Goal: Task Accomplishment & Management: Complete application form

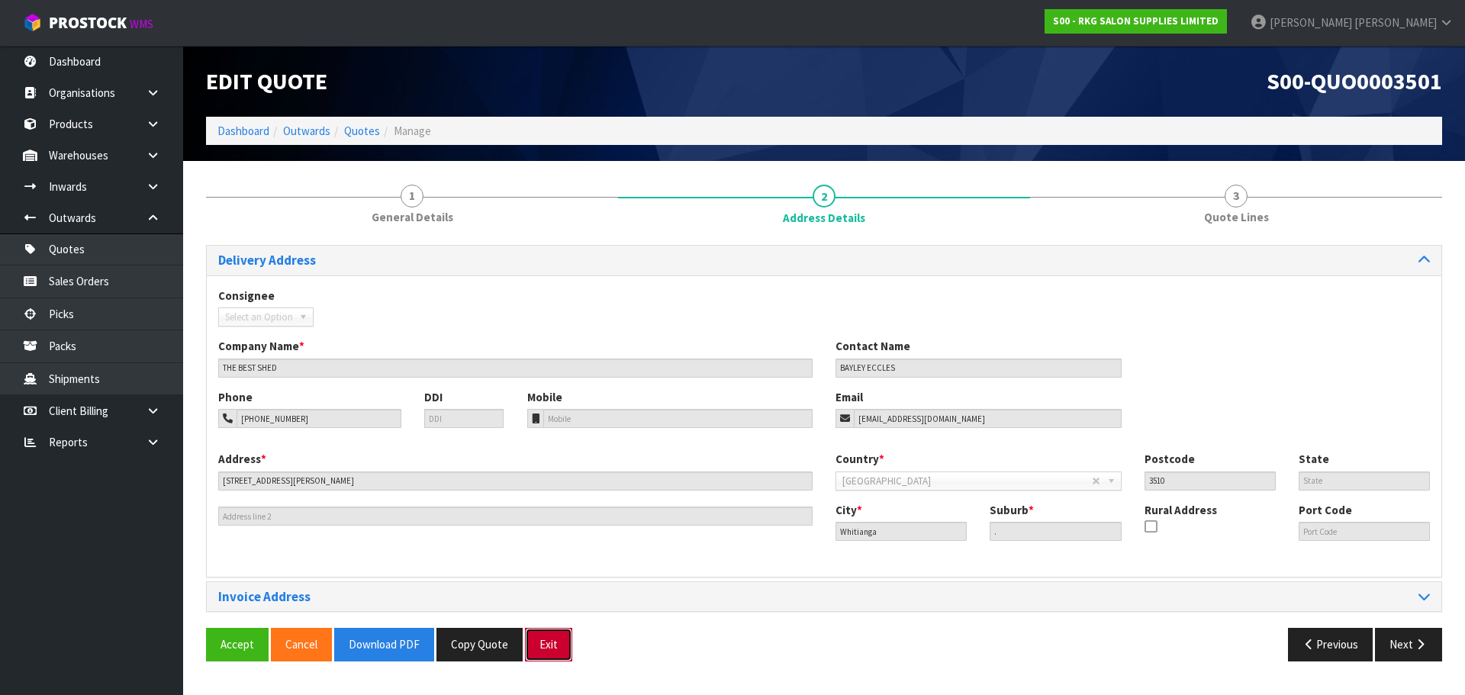
click at [546, 649] on button "Exit" at bounding box center [548, 644] width 47 height 33
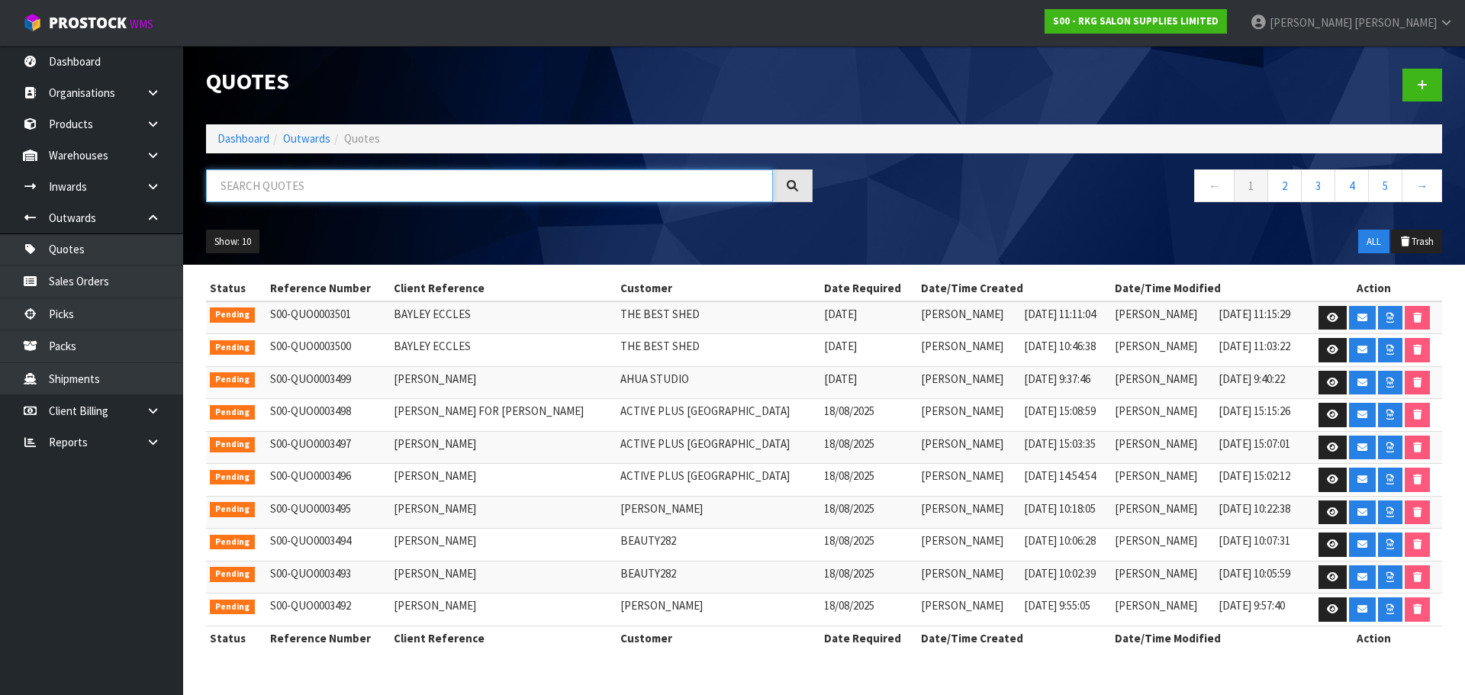
click at [326, 191] on input "text" at bounding box center [489, 185] width 567 height 33
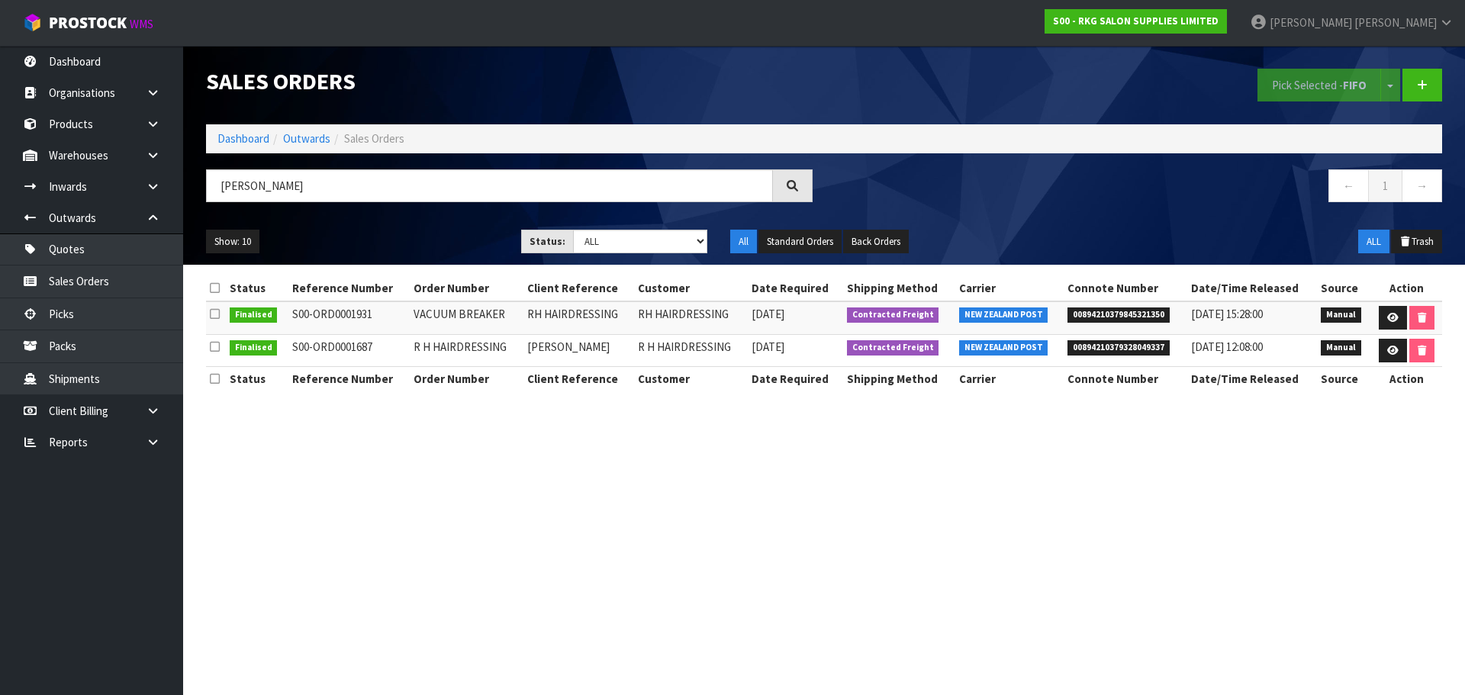
drag, startPoint x: 307, startPoint y: 185, endPoint x: 209, endPoint y: 187, distance: 97.7
click at [210, 187] on input "[PERSON_NAME]" at bounding box center [489, 185] width 567 height 33
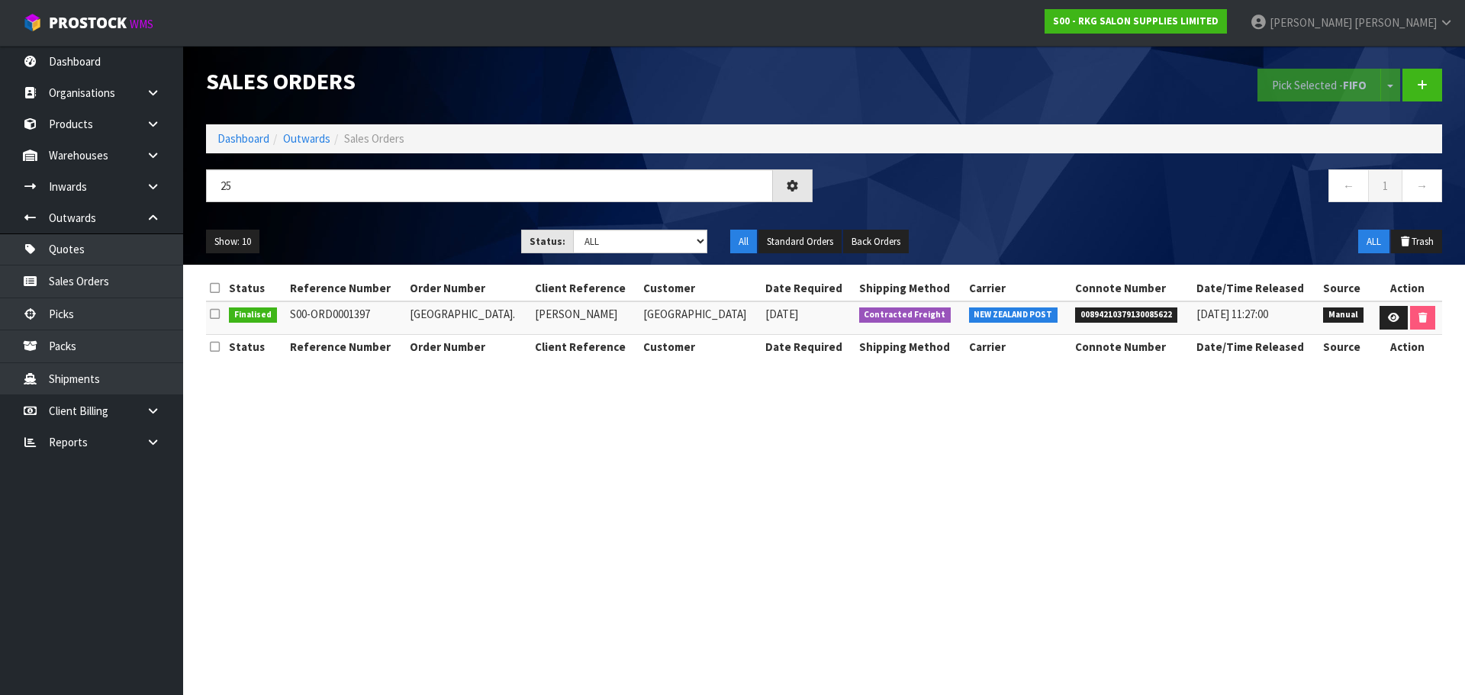
type input "2"
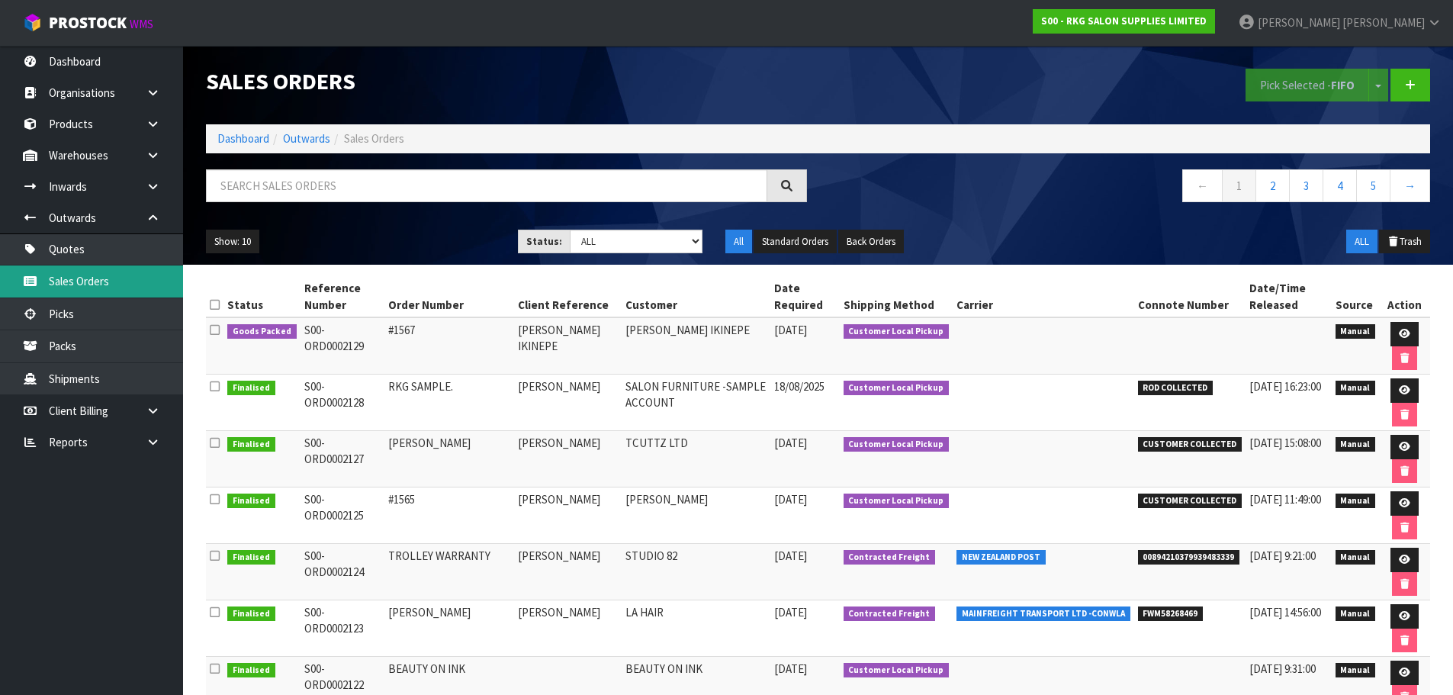
click at [67, 285] on link "Sales Orders" at bounding box center [91, 281] width 183 height 31
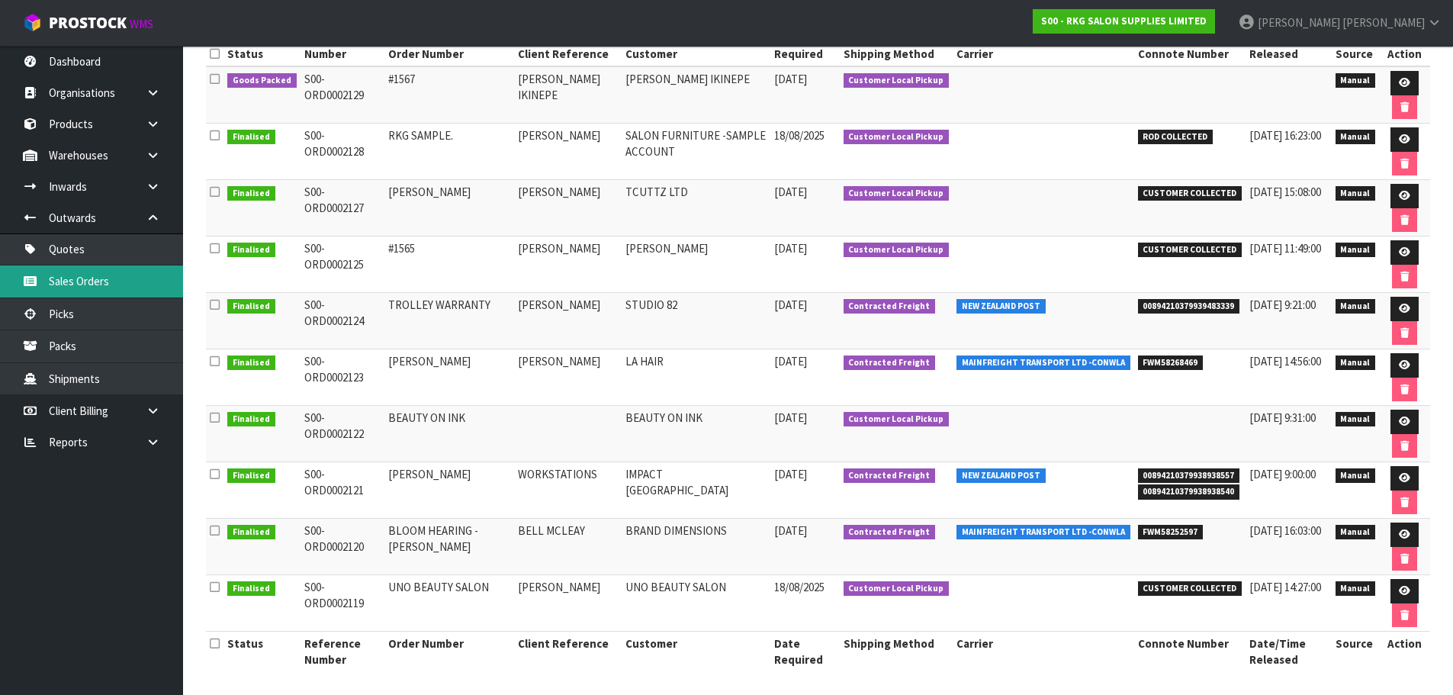
scroll to position [256, 0]
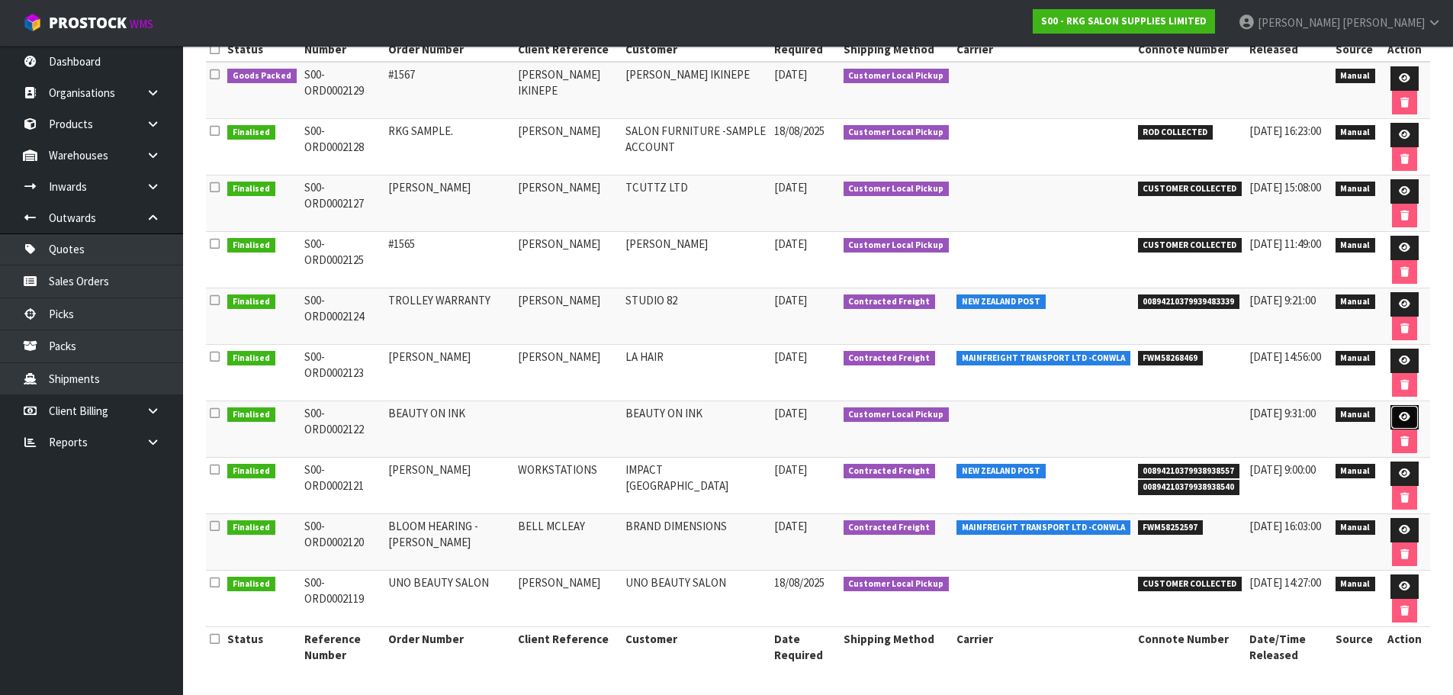
click at [1399, 420] on icon at bounding box center [1404, 417] width 11 height 10
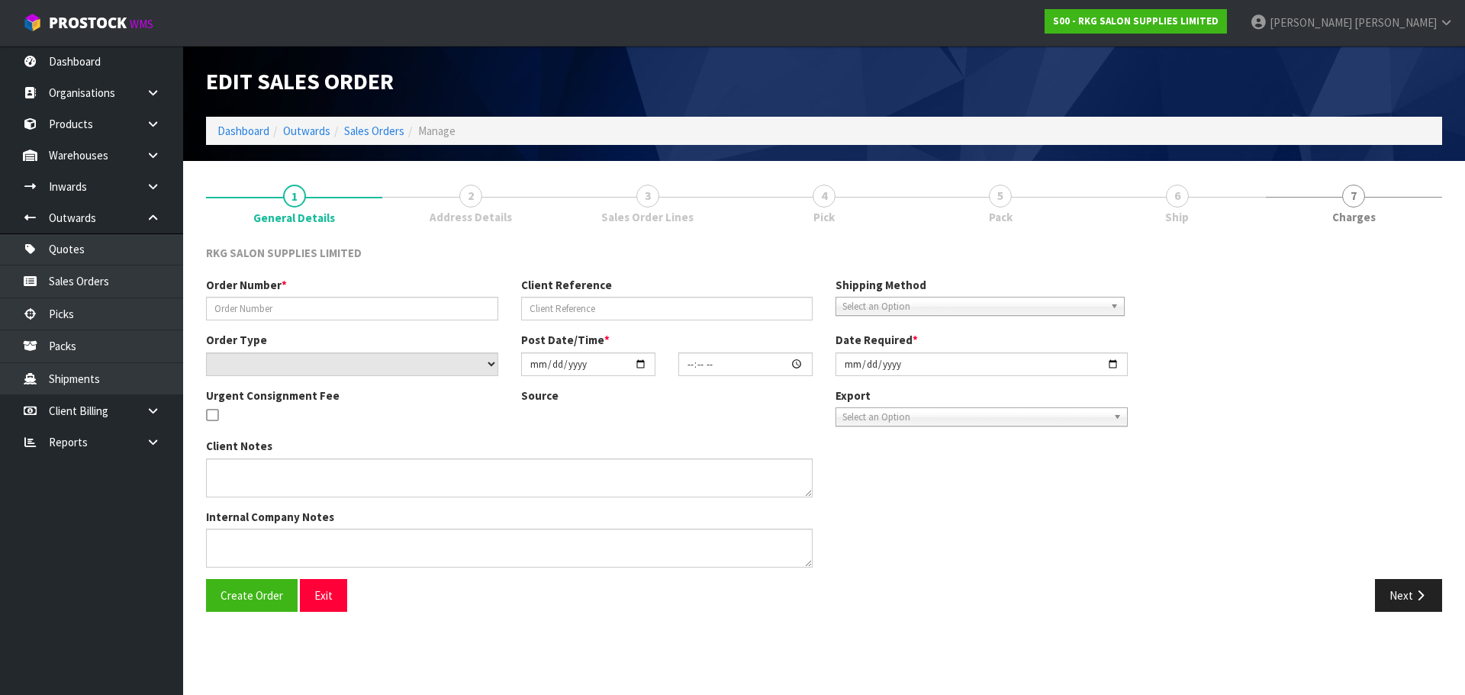
type input "BEAUTY ON INK"
select select "number:0"
type input "[DATE]"
type input "15:15:00.000"
type input "[DATE]"
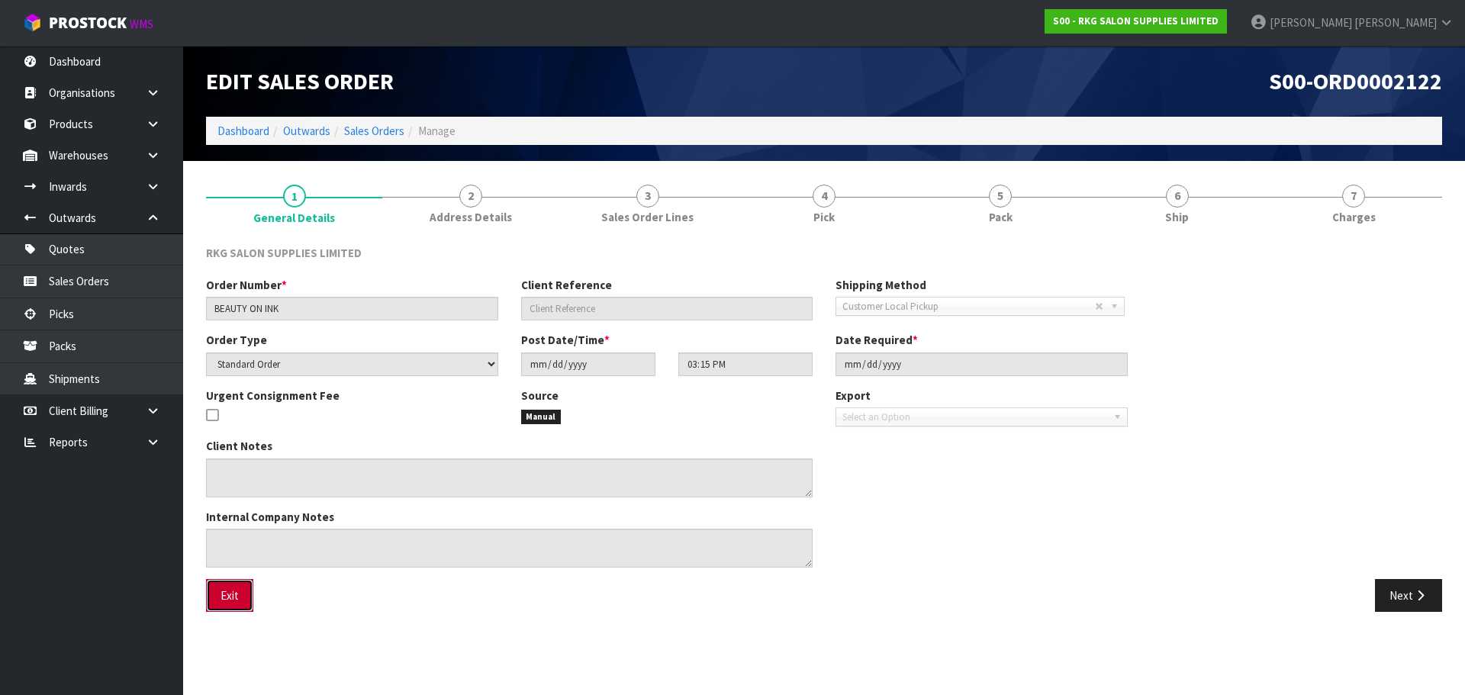
click at [233, 595] on button "Exit" at bounding box center [229, 595] width 47 height 33
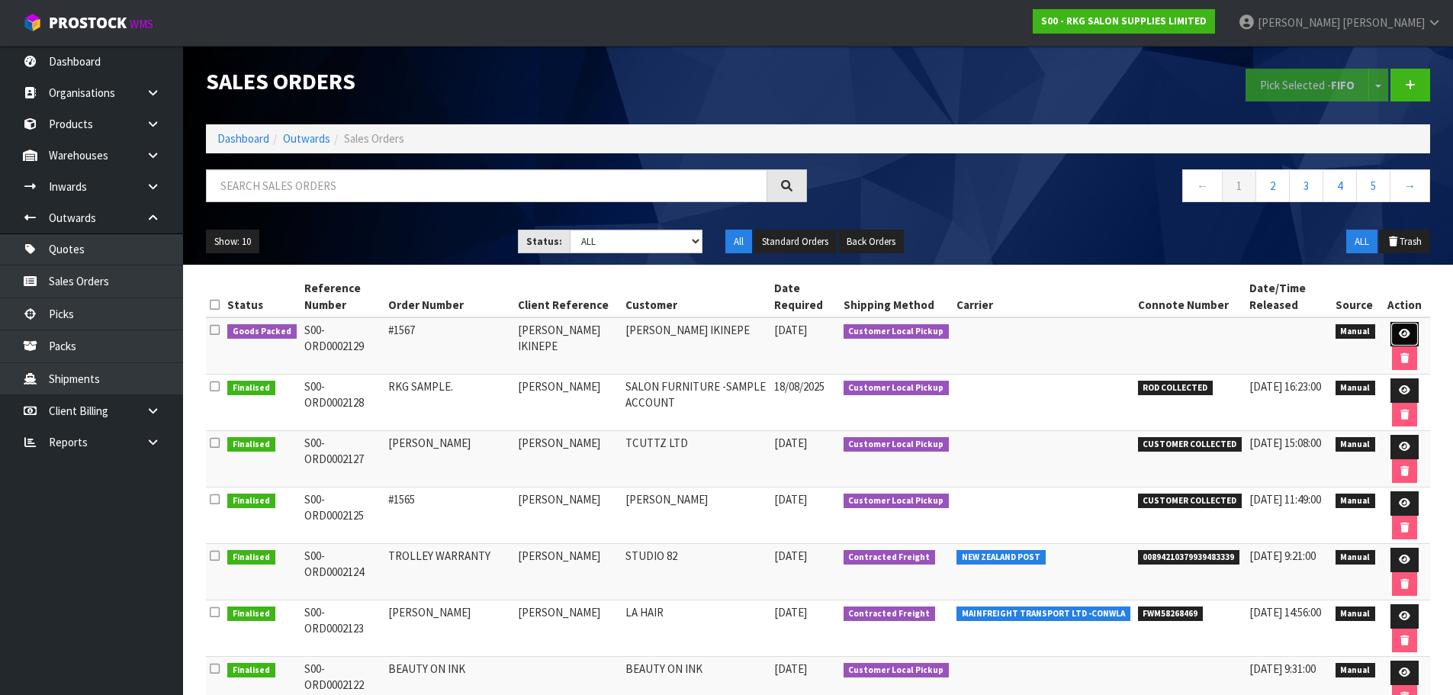
click at [1408, 340] on link at bounding box center [1405, 334] width 28 height 24
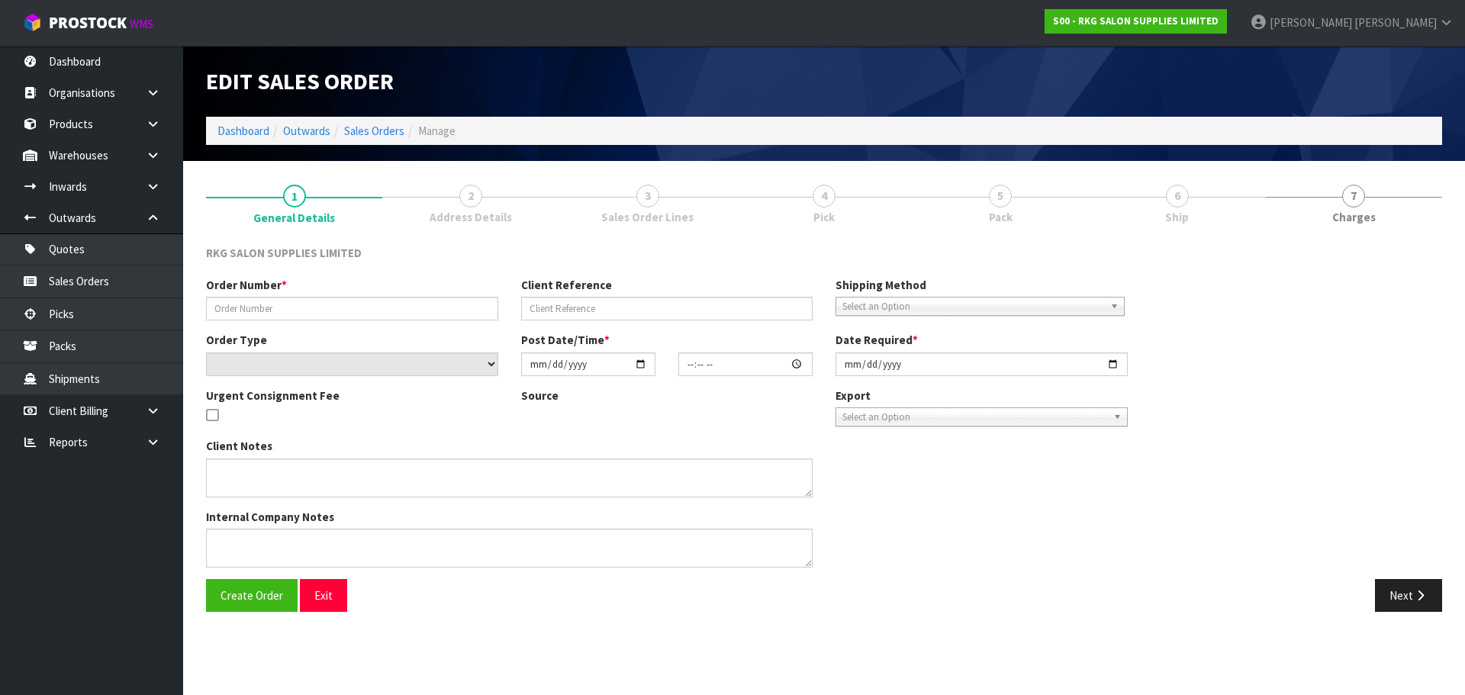
type input "#1567"
type input "[PERSON_NAME] IKINEPE"
select select "number:0"
type input "[DATE]"
type input "10:41:00.000"
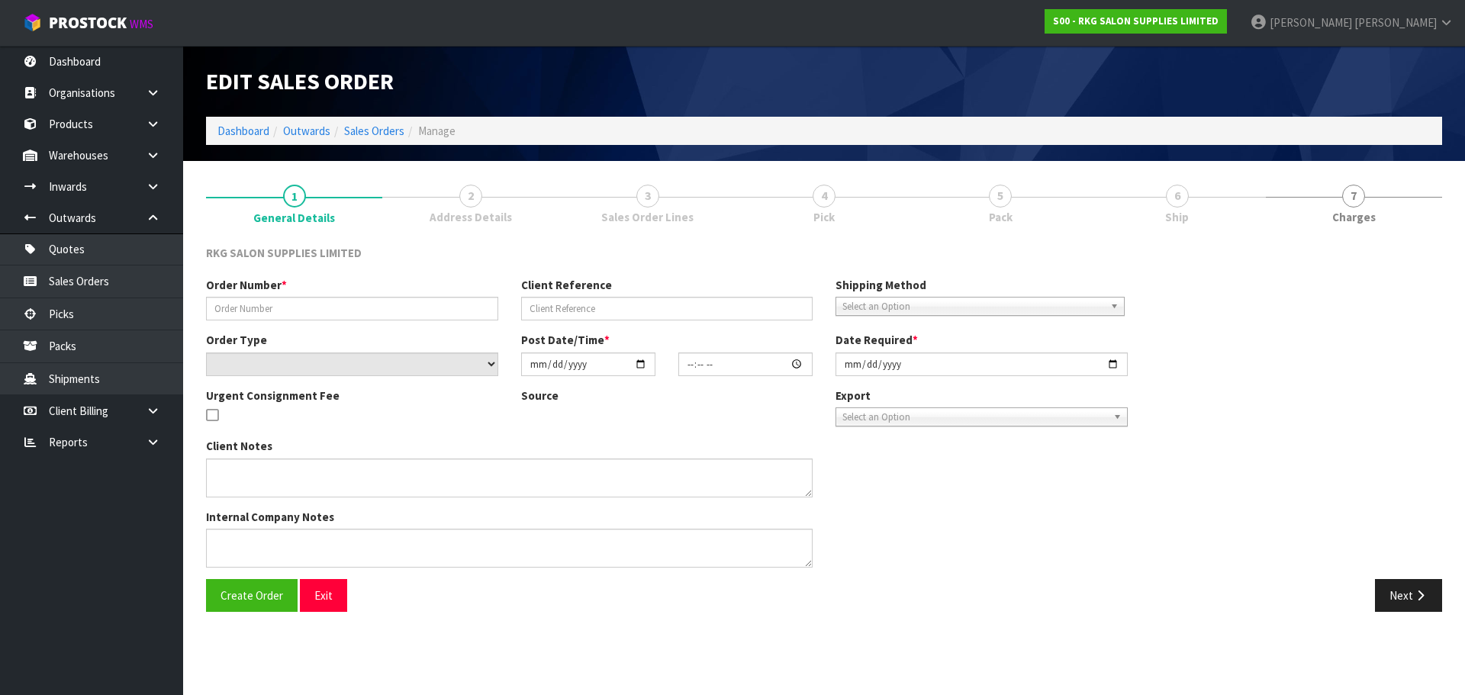
type input "[DATE]"
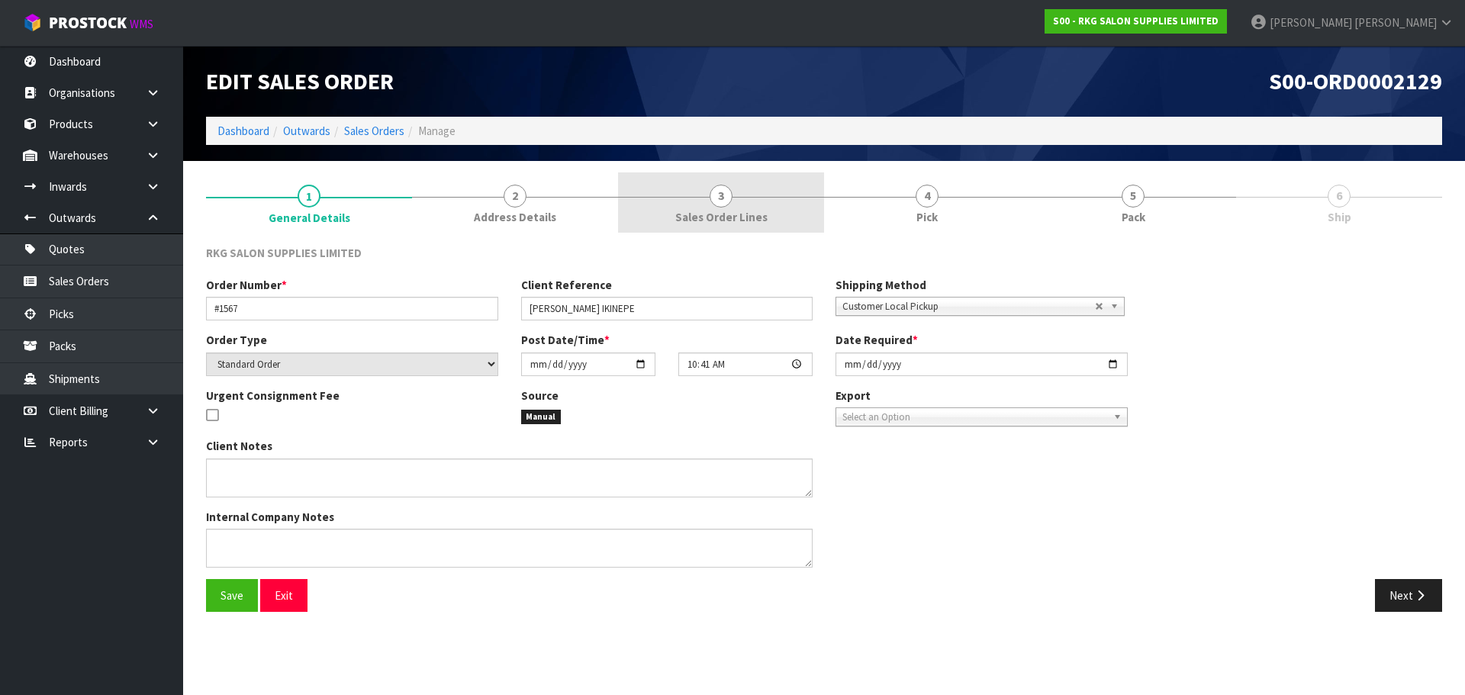
click at [721, 198] on span "3" at bounding box center [721, 196] width 23 height 23
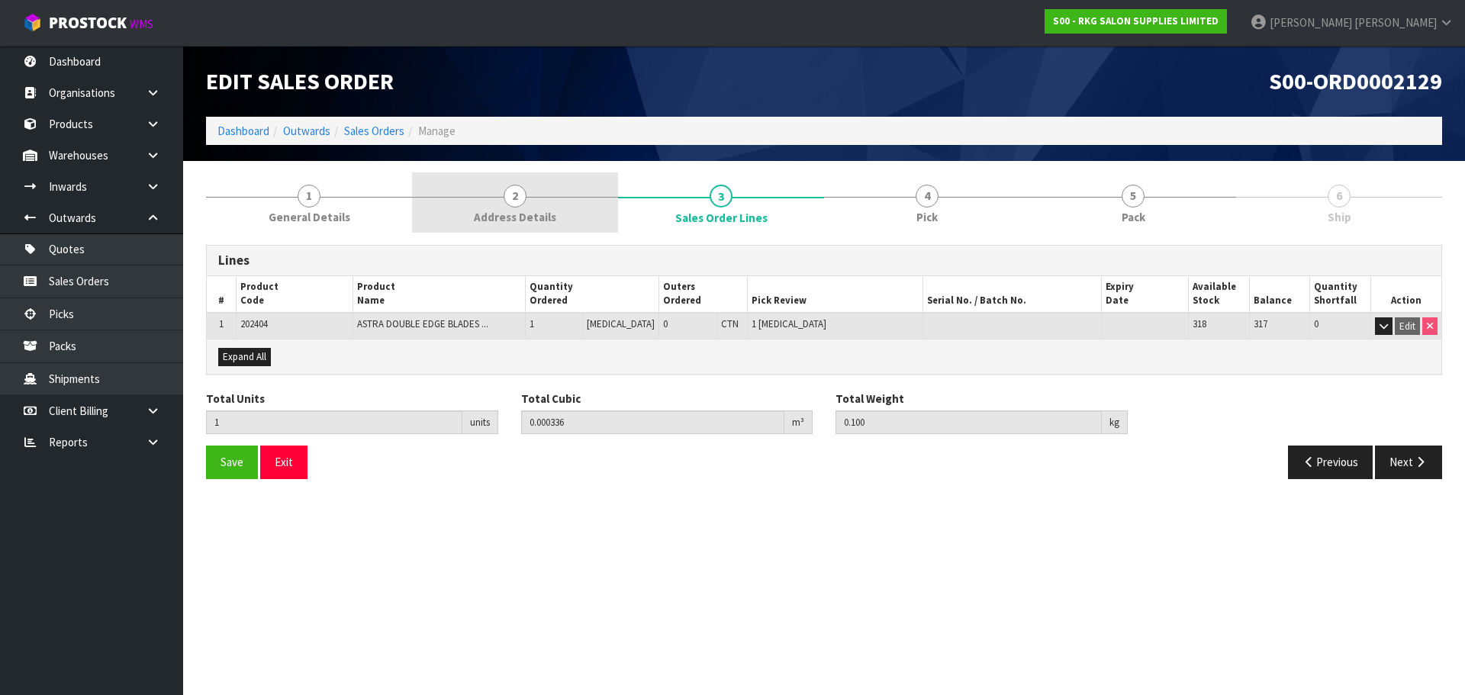
click at [509, 198] on span "2" at bounding box center [515, 196] width 23 height 23
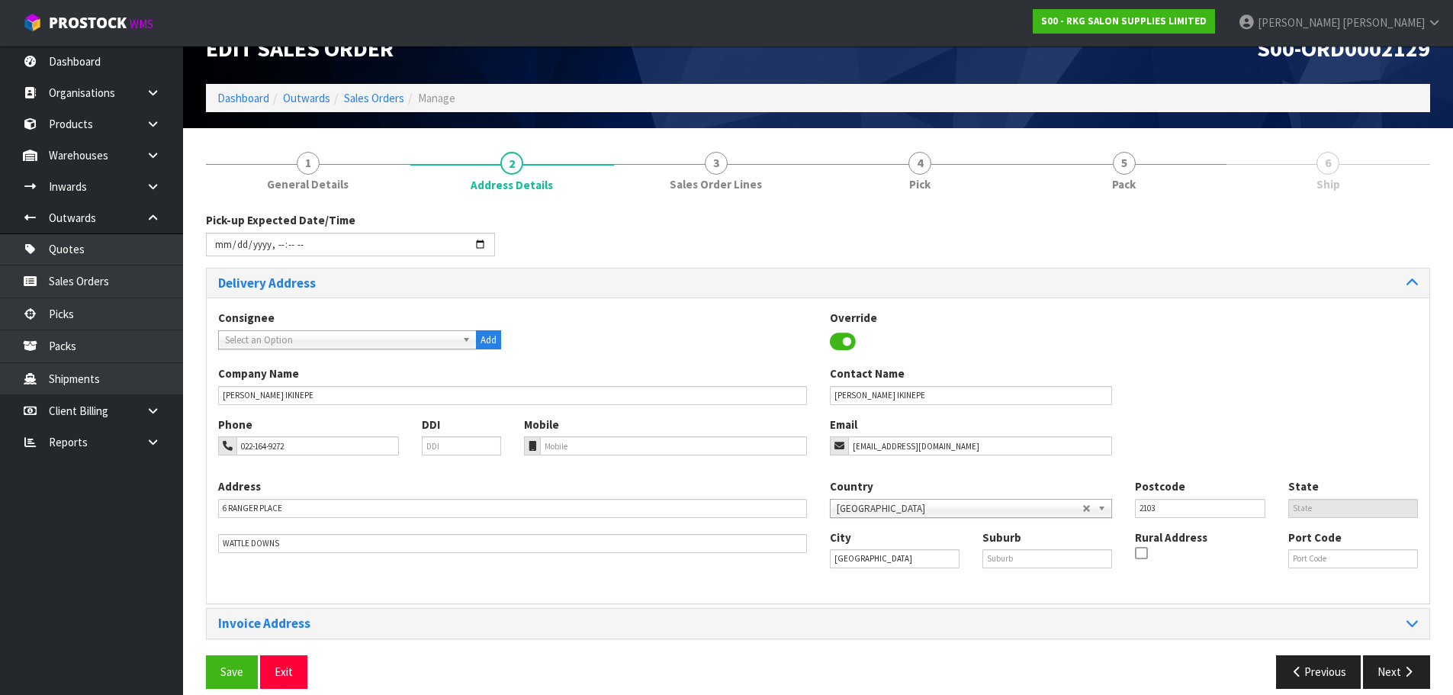
scroll to position [50, 0]
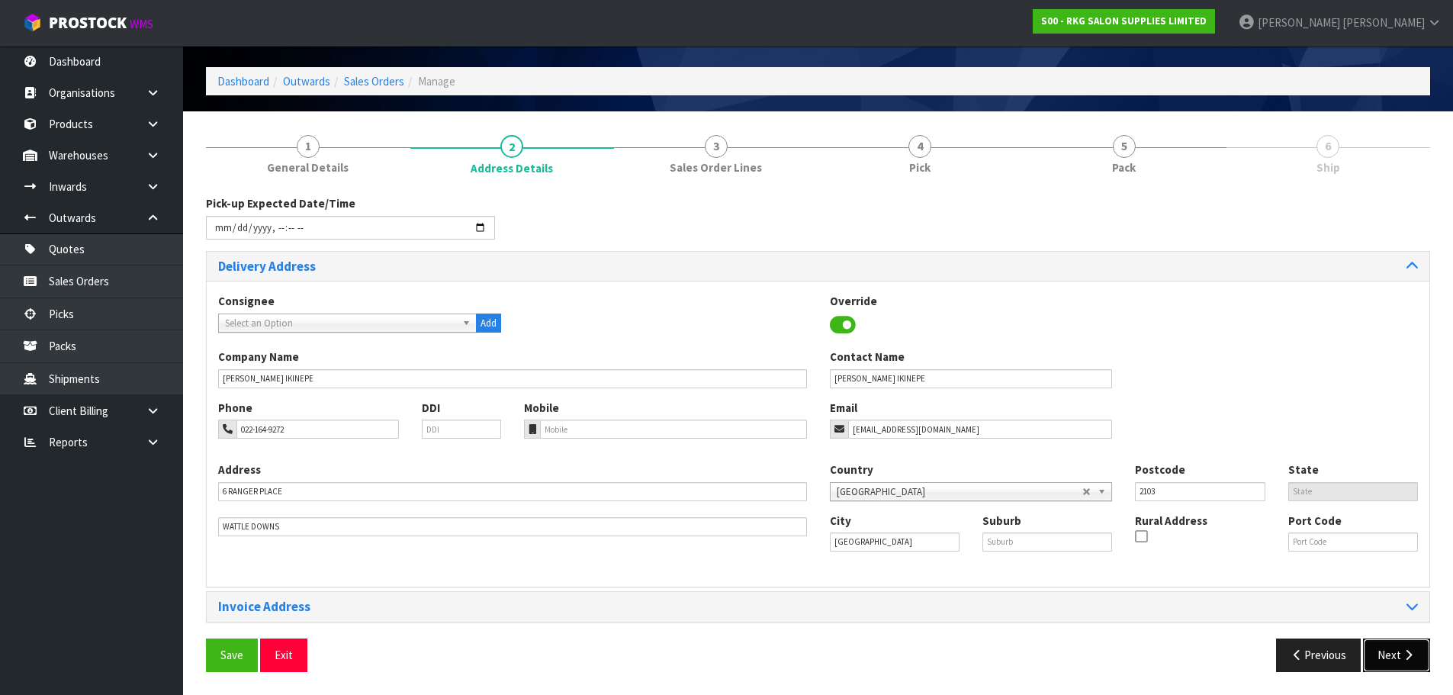
click at [1399, 660] on button "Next" at bounding box center [1396, 655] width 67 height 33
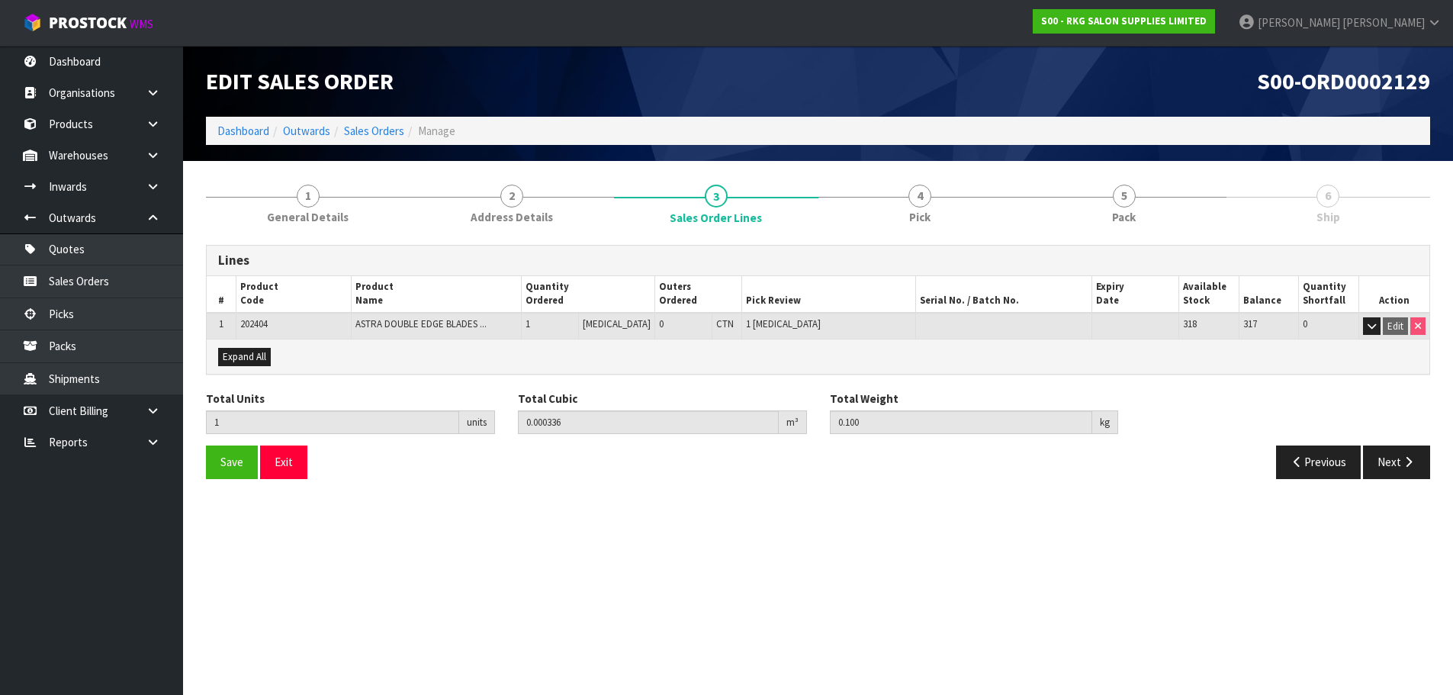
scroll to position [0, 0]
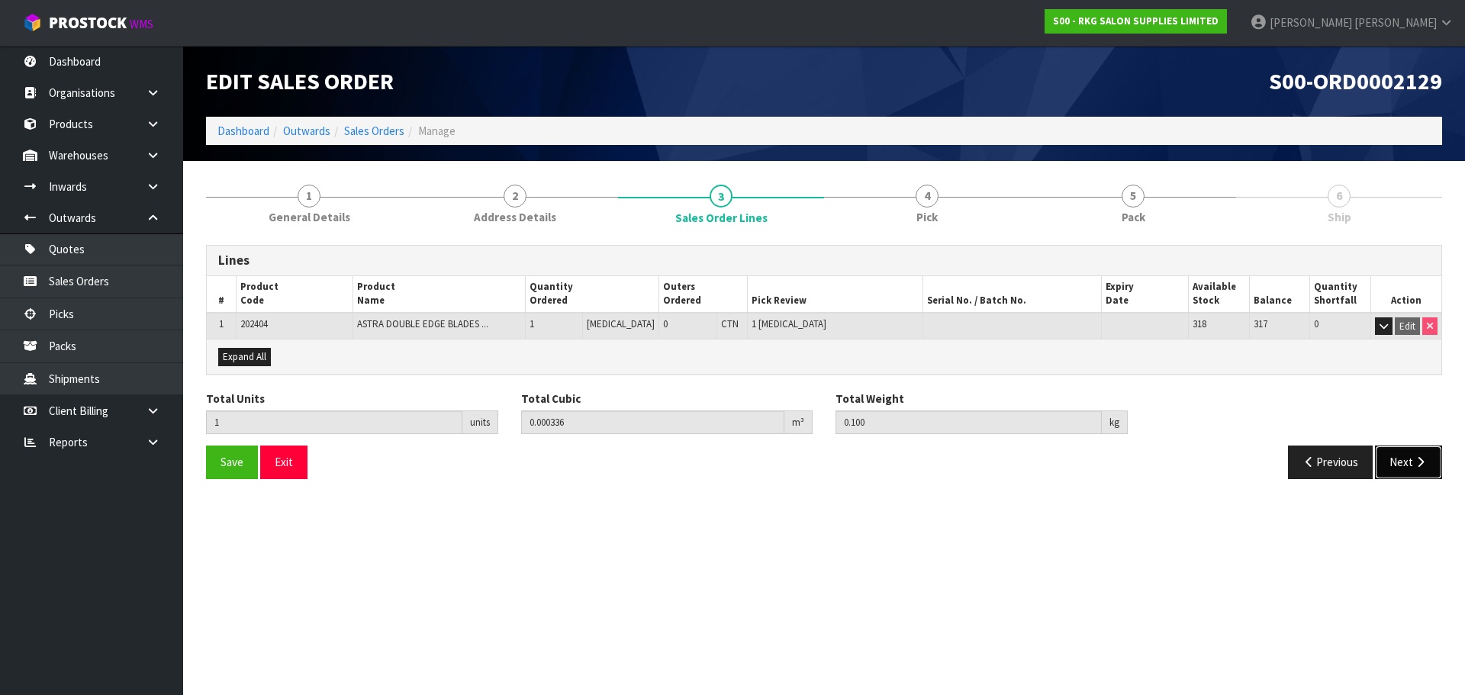
click at [1399, 454] on button "Next" at bounding box center [1408, 462] width 67 height 33
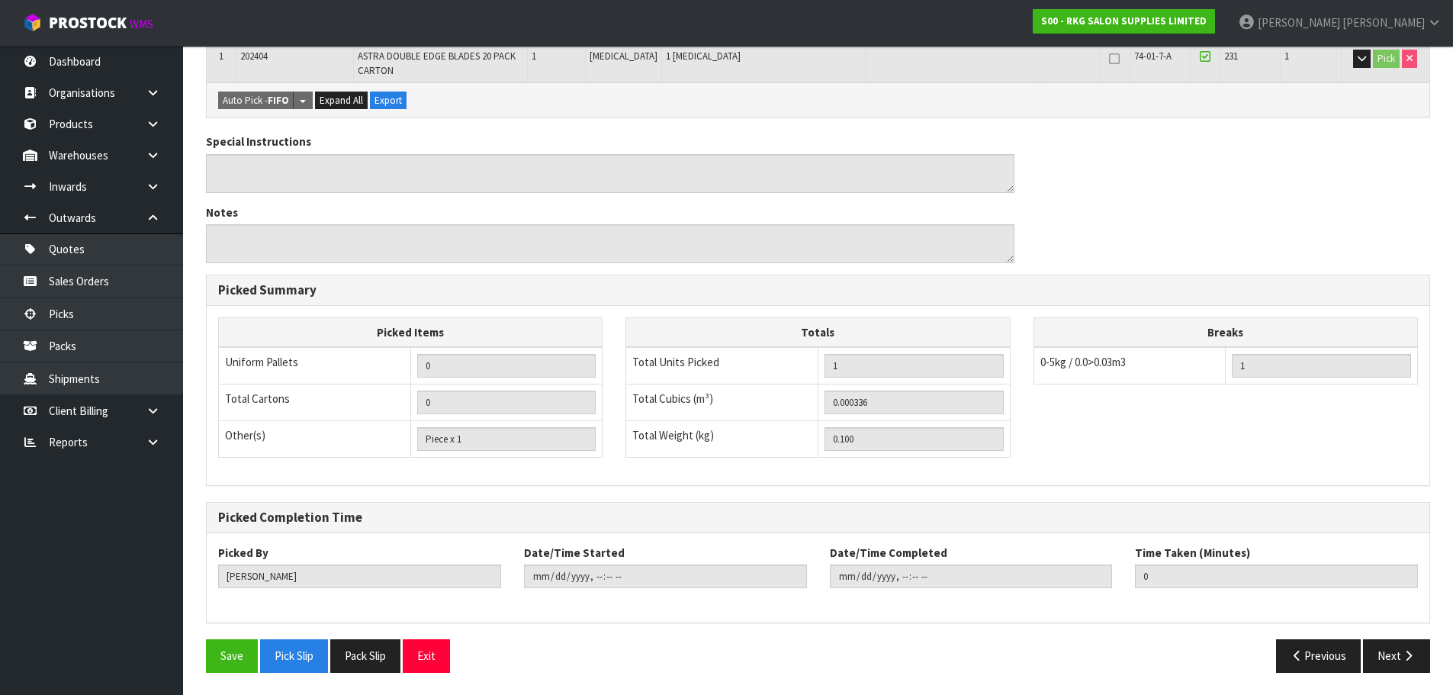
scroll to position [323, 0]
click at [1392, 659] on button "Next" at bounding box center [1396, 655] width 67 height 33
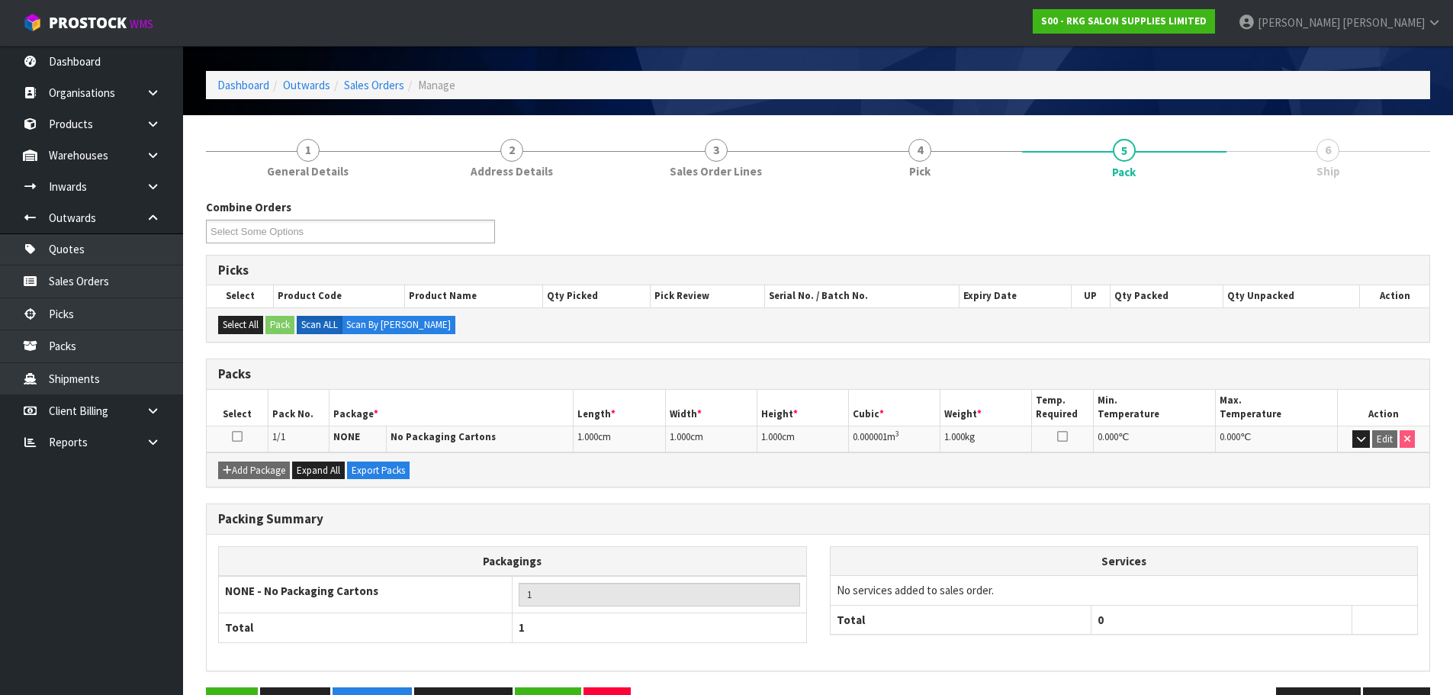
scroll to position [94, 0]
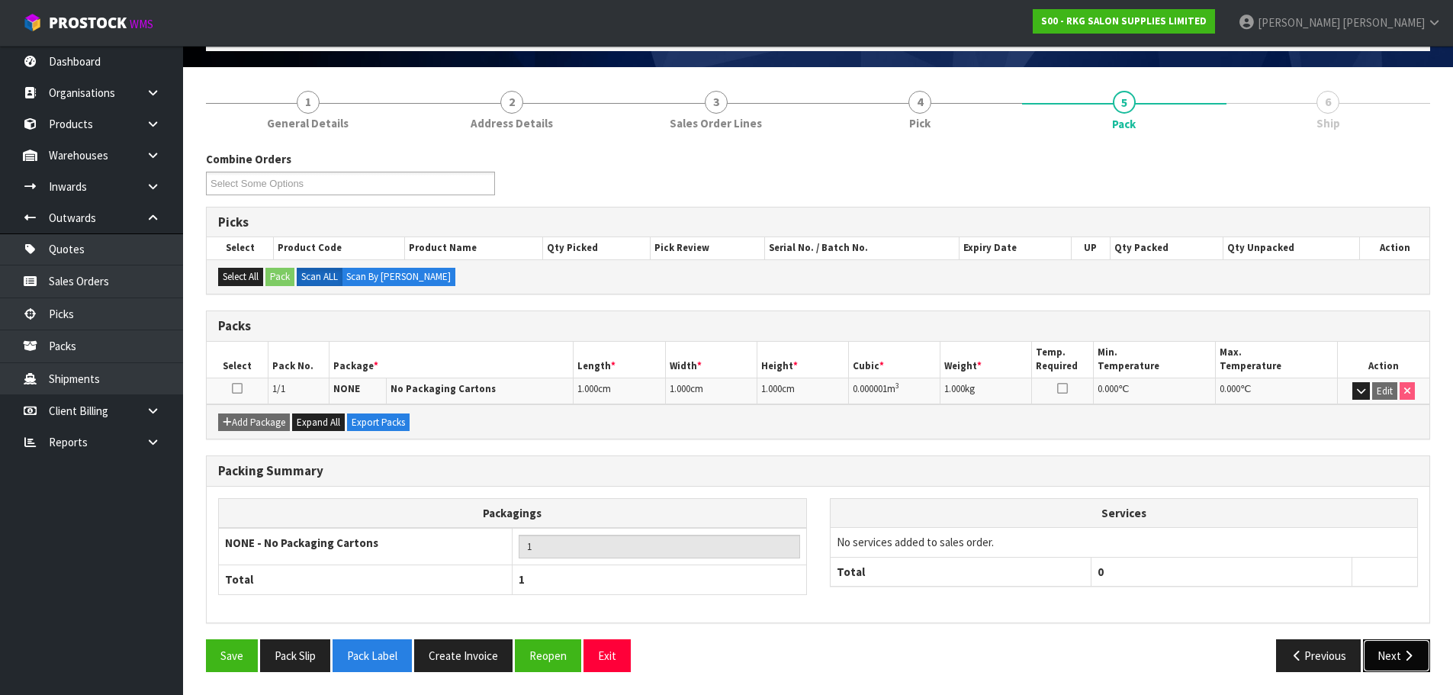
click at [1387, 654] on button "Next" at bounding box center [1396, 655] width 67 height 33
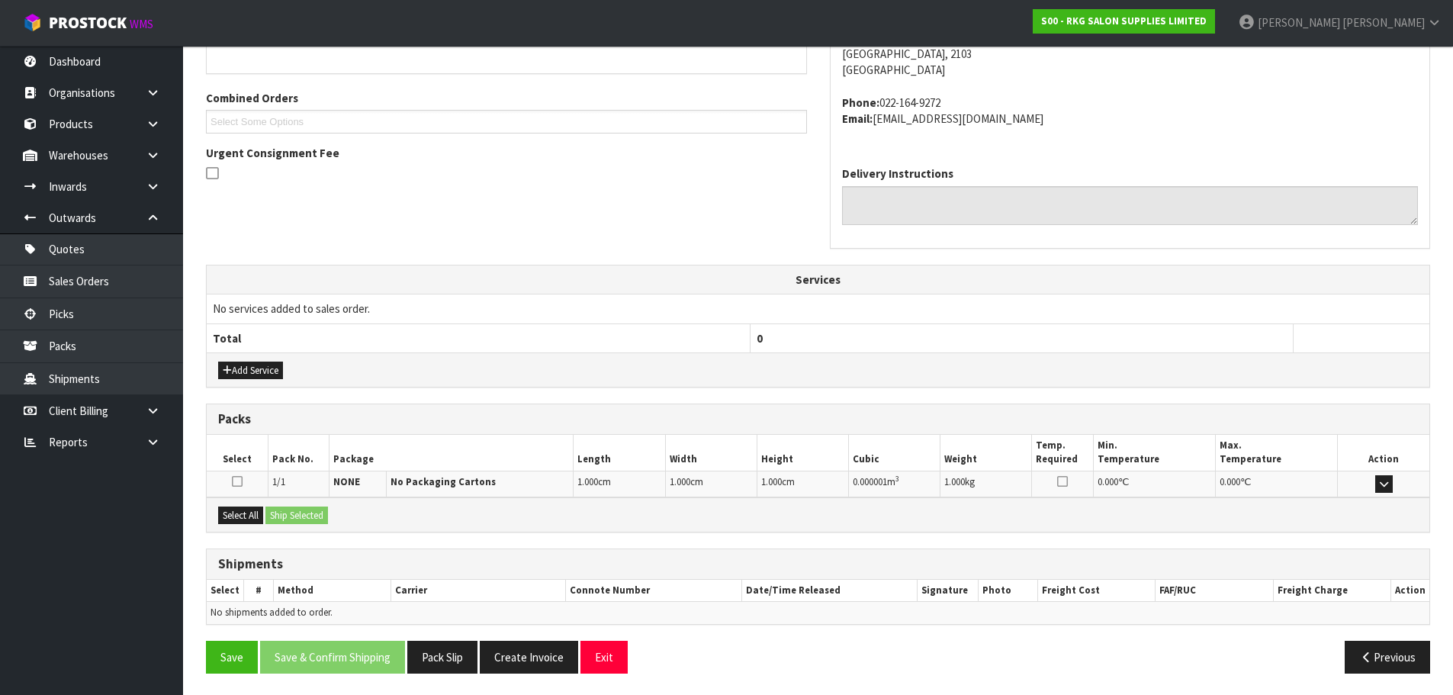
scroll to position [309, 0]
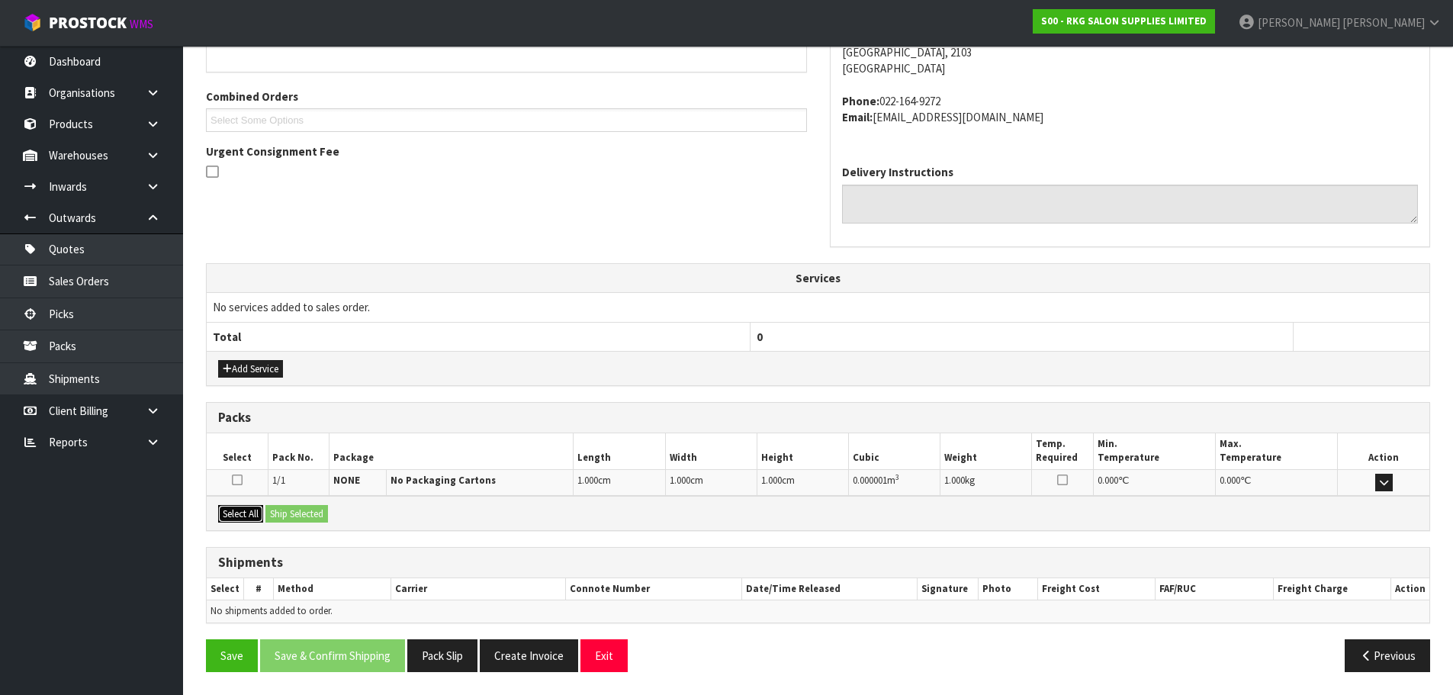
click at [249, 515] on button "Select All" at bounding box center [240, 514] width 45 height 18
click at [286, 516] on button "Ship Selected" at bounding box center [297, 514] width 63 height 18
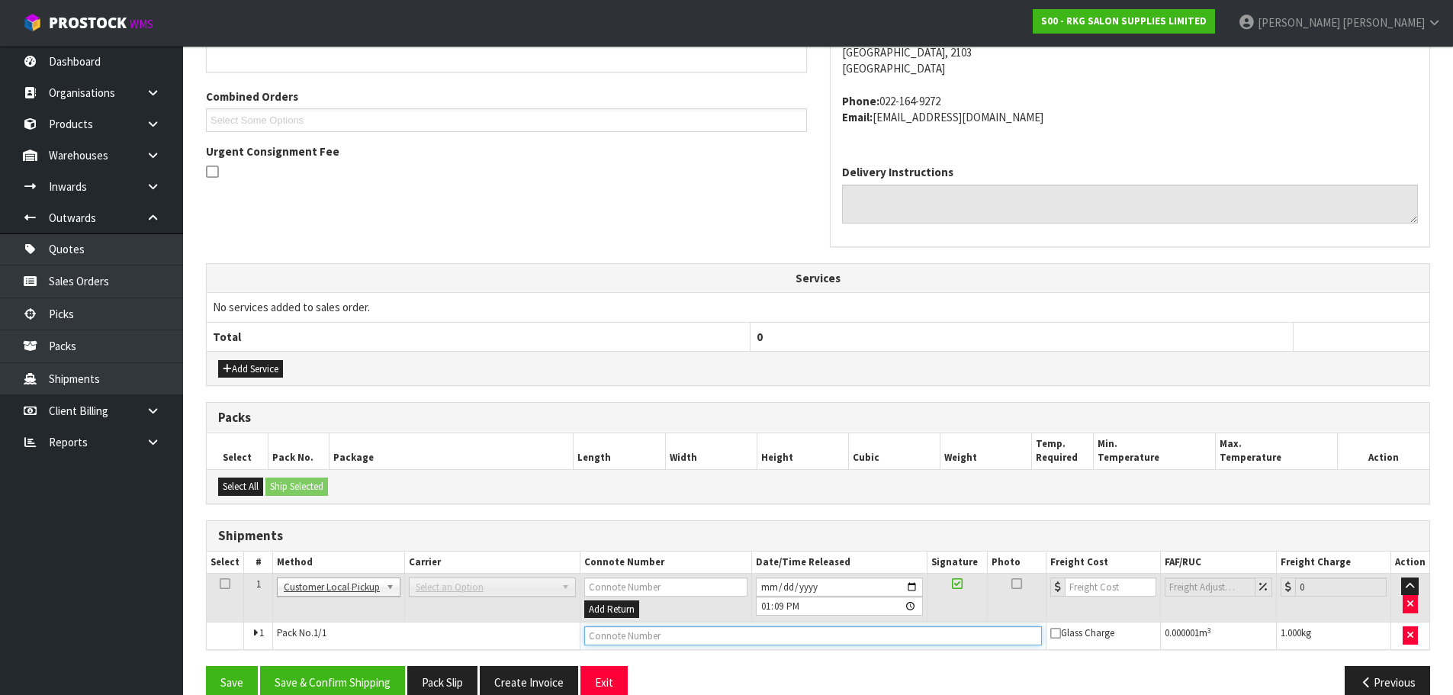
click at [627, 635] on input "text" at bounding box center [813, 635] width 458 height 19
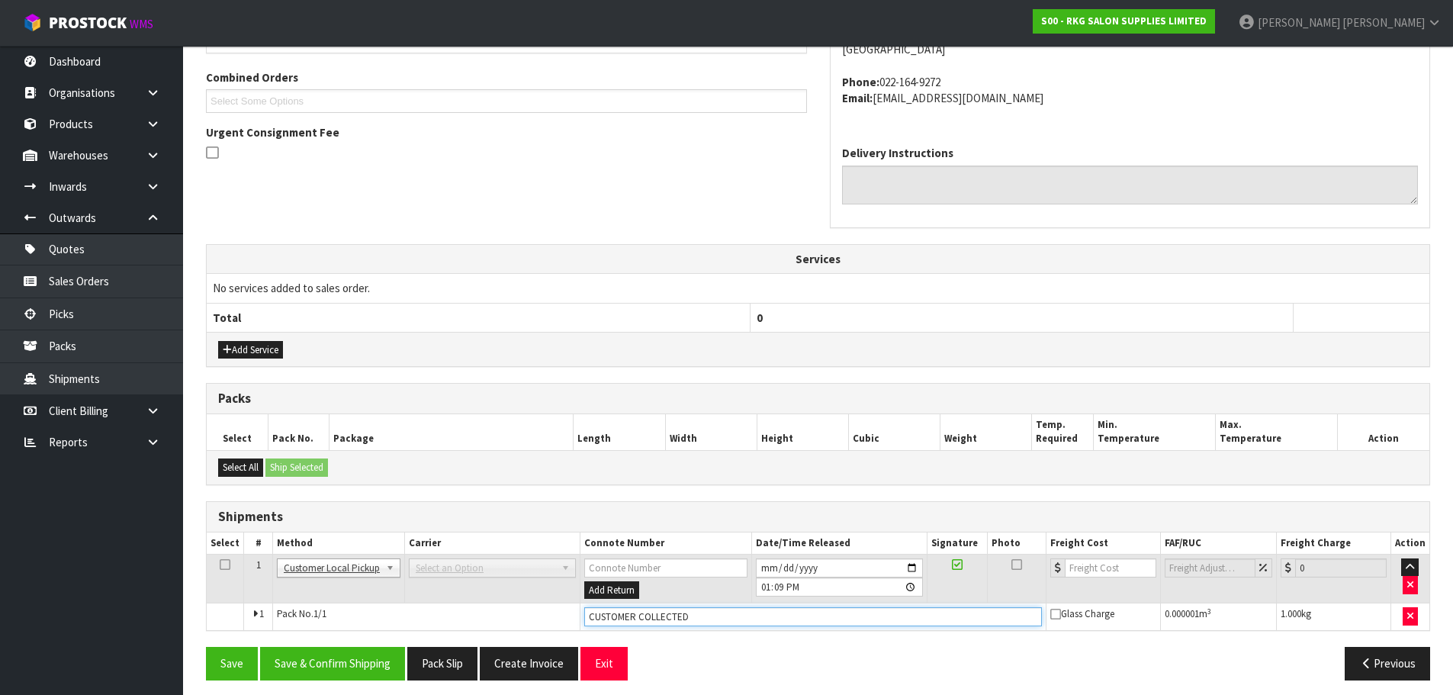
scroll to position [336, 0]
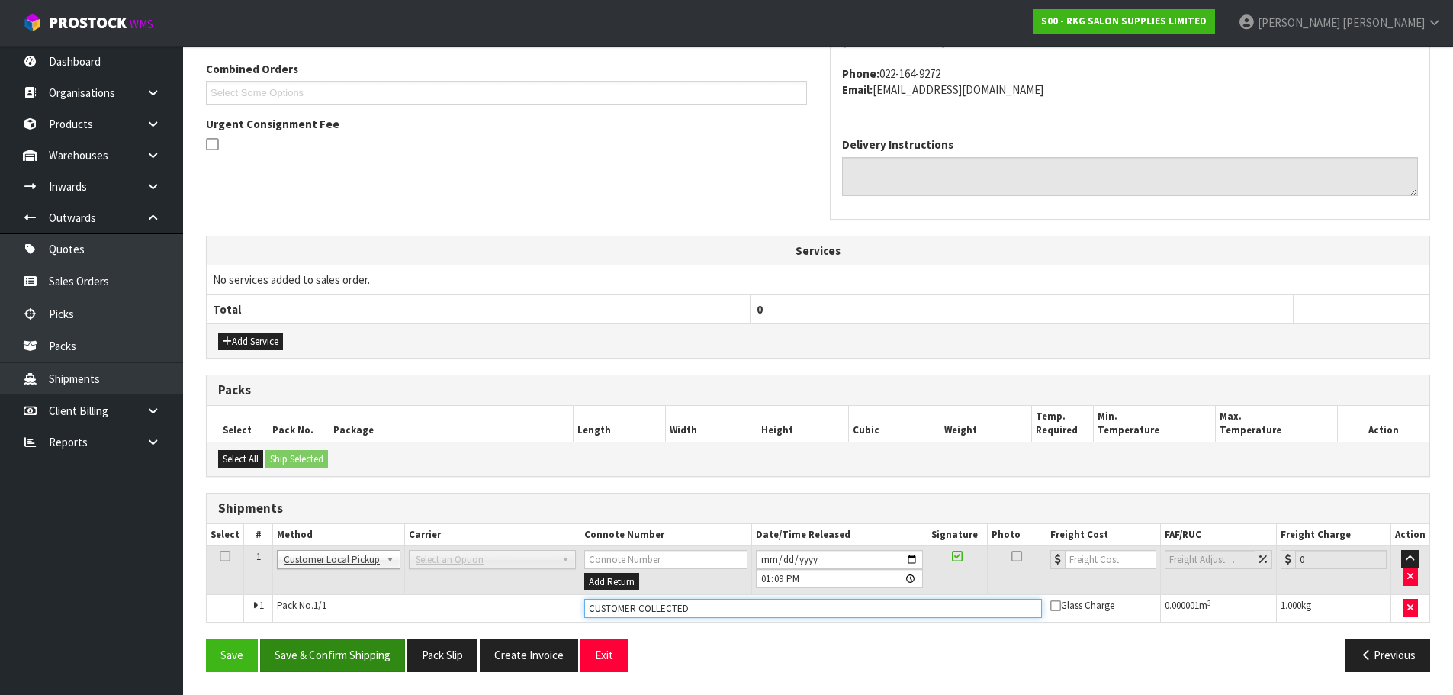
type input "CUSTOMER COLLECTED"
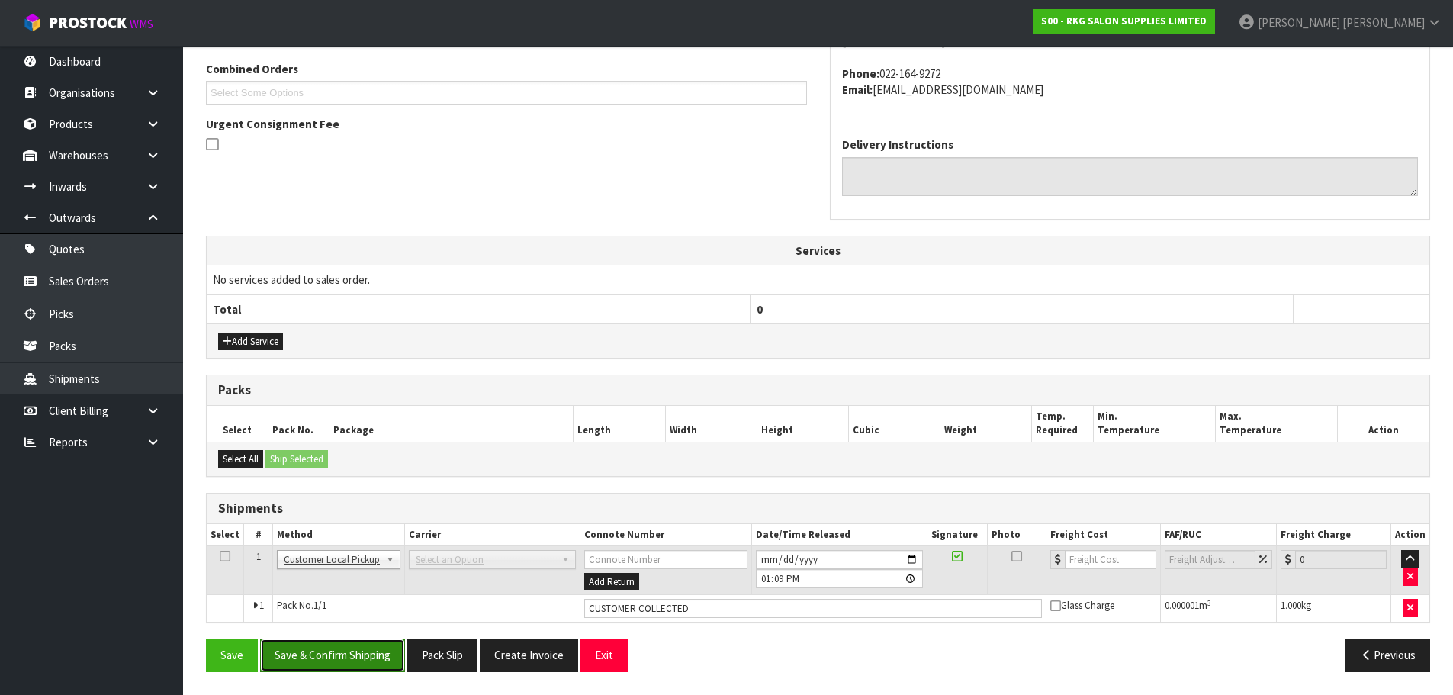
click at [338, 658] on button "Save & Confirm Shipping" at bounding box center [332, 655] width 145 height 33
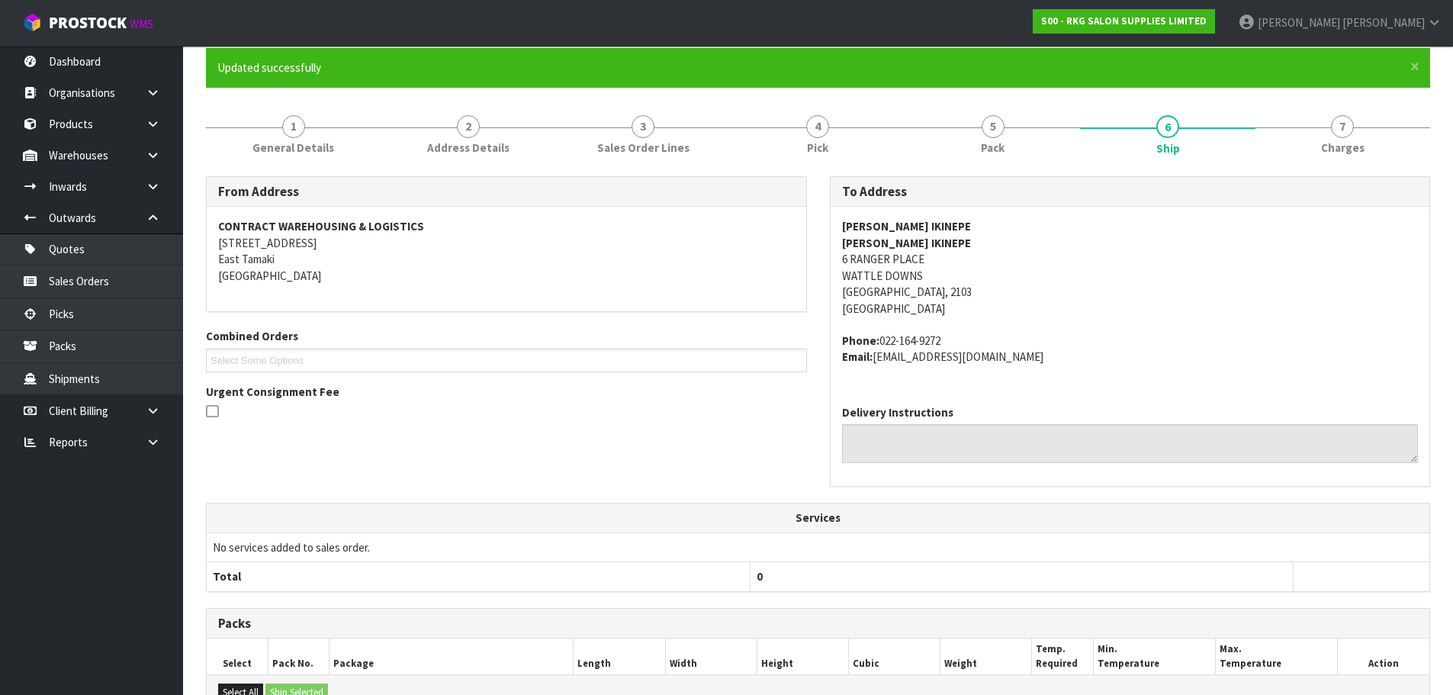
scroll to position [353, 0]
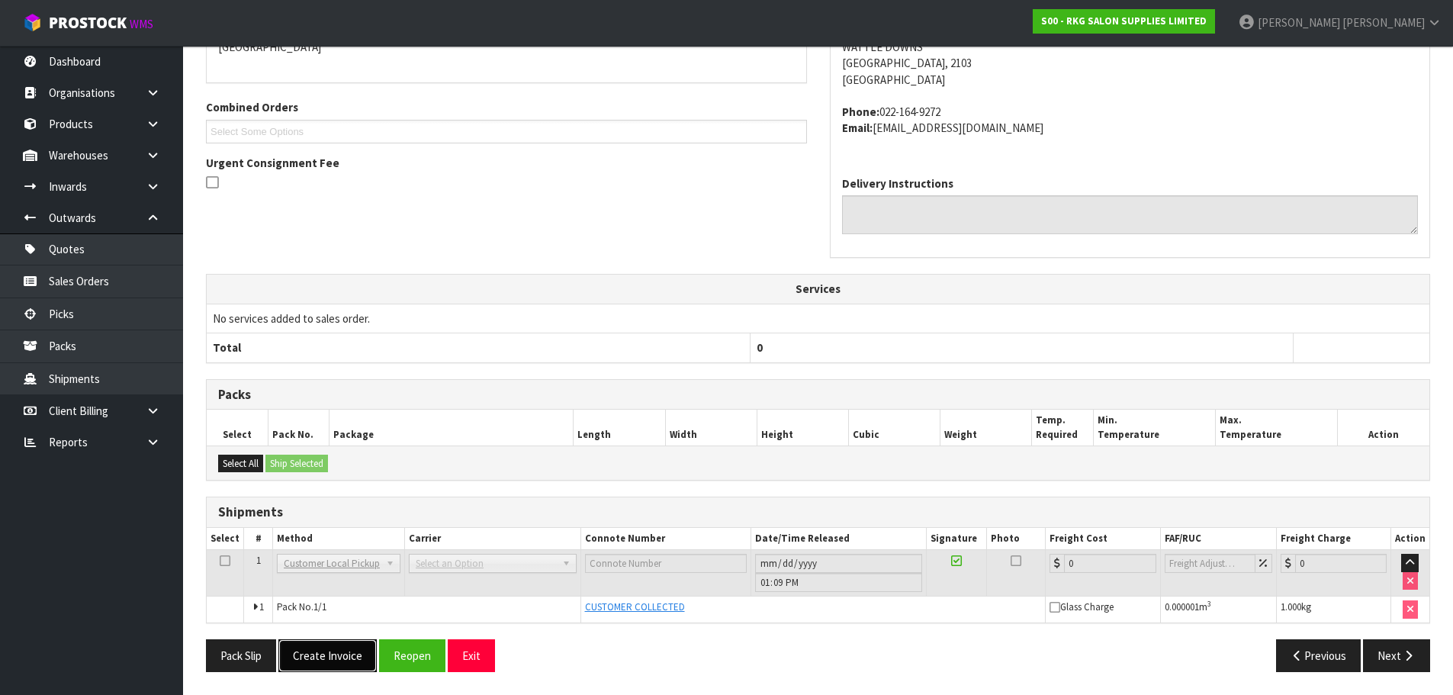
click at [344, 657] on button "Create Invoice" at bounding box center [327, 655] width 98 height 33
click at [318, 659] on button "View Invoice" at bounding box center [322, 655] width 89 height 33
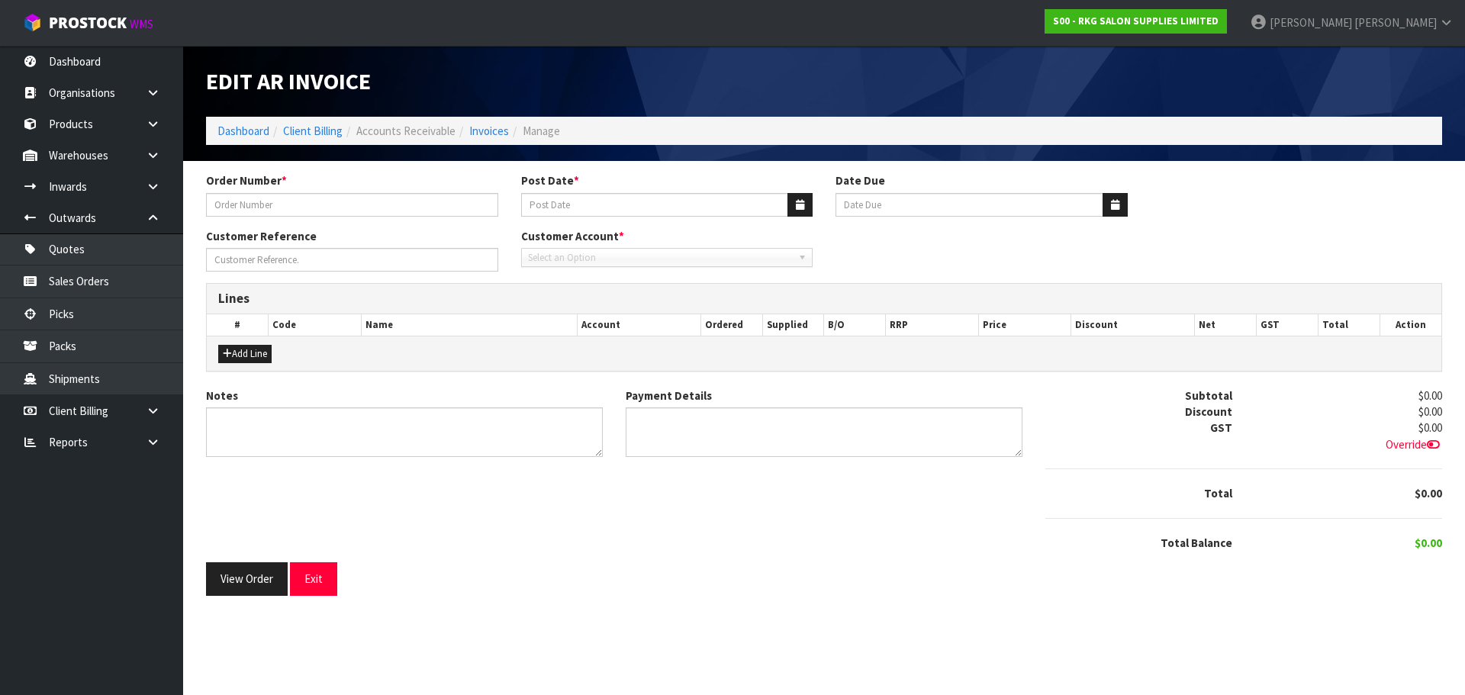
type input "#1567"
type input "[DATE]"
type input "20/09/2025"
type input "KORY IKINEPE"
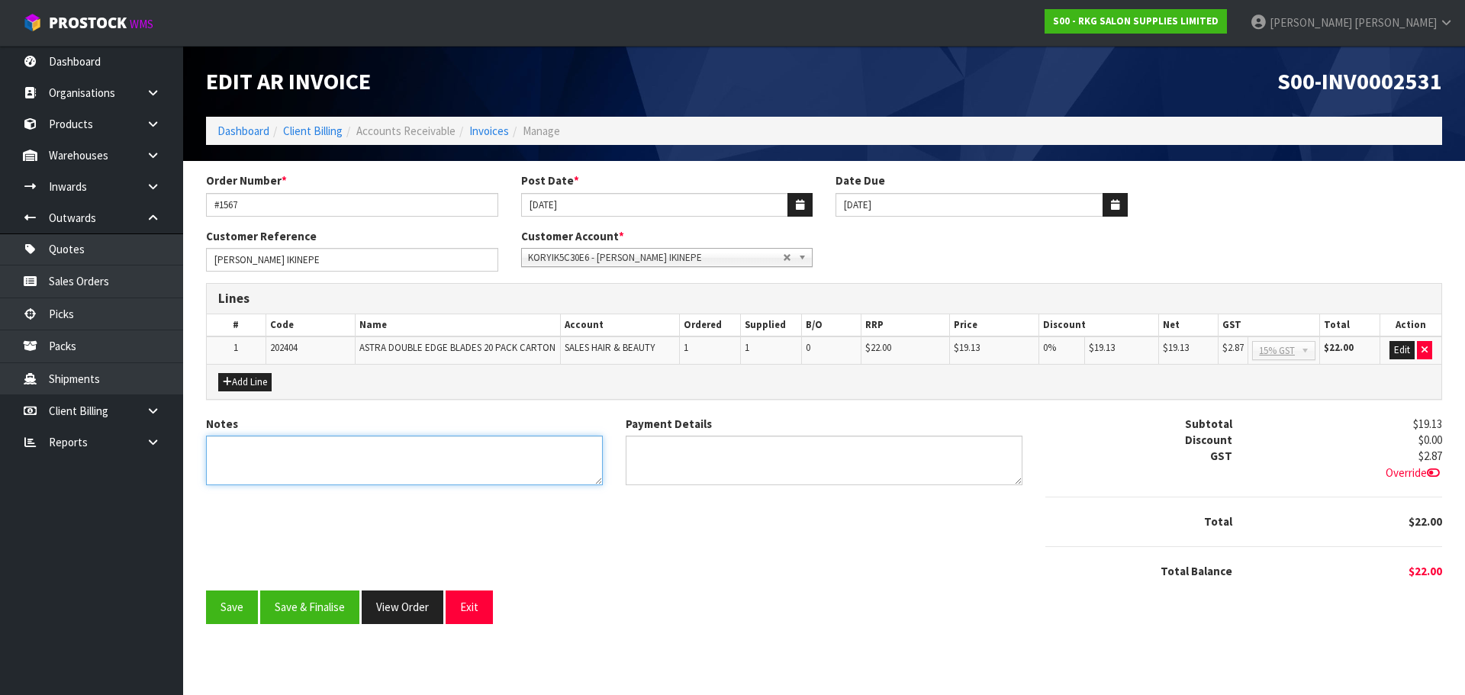
click at [320, 457] on textarea "Notes" at bounding box center [404, 461] width 397 height 50
type textarea "THANK YOU FOR YOUR ORDER."
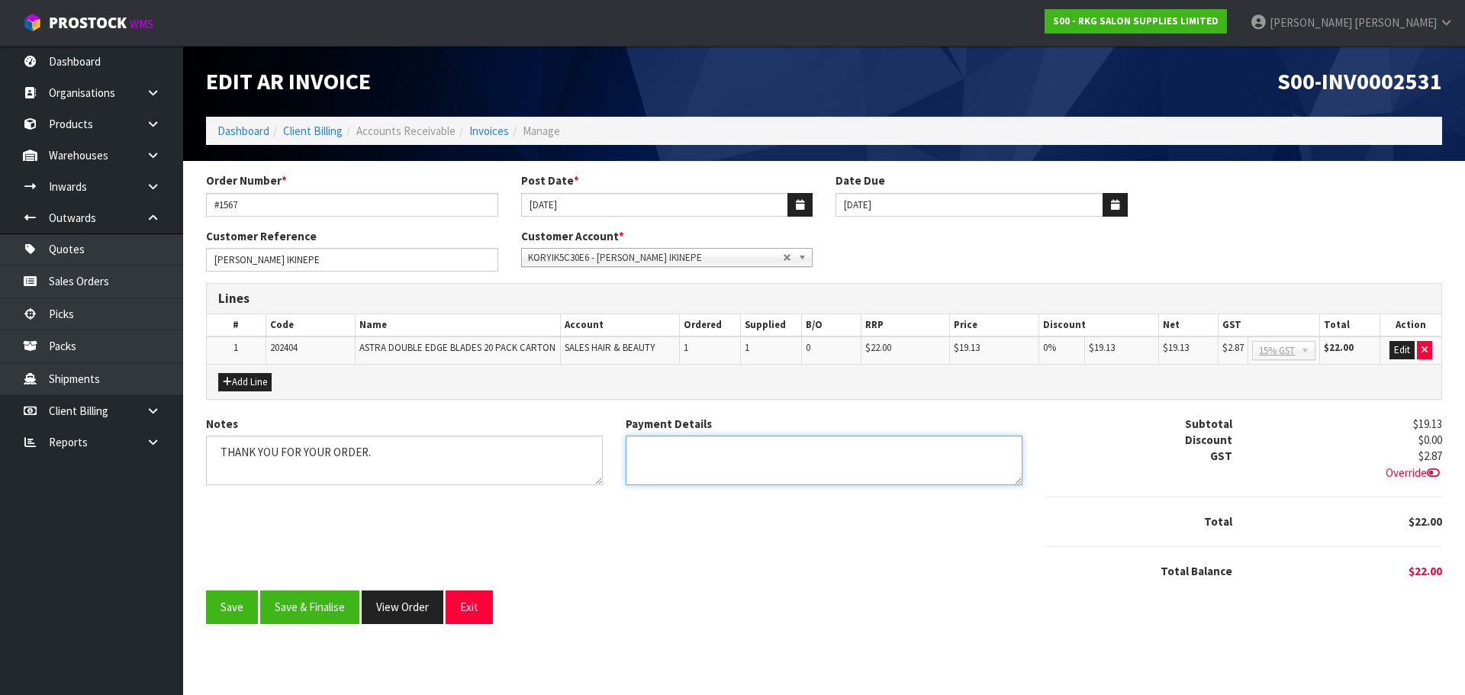
click at [646, 447] on textarea "Payment Details" at bounding box center [824, 461] width 397 height 50
type textarea "E"
type textarea "A"
type textarea "CASH 19.8.2025"
click at [427, 455] on textarea "Notes" at bounding box center [404, 461] width 397 height 50
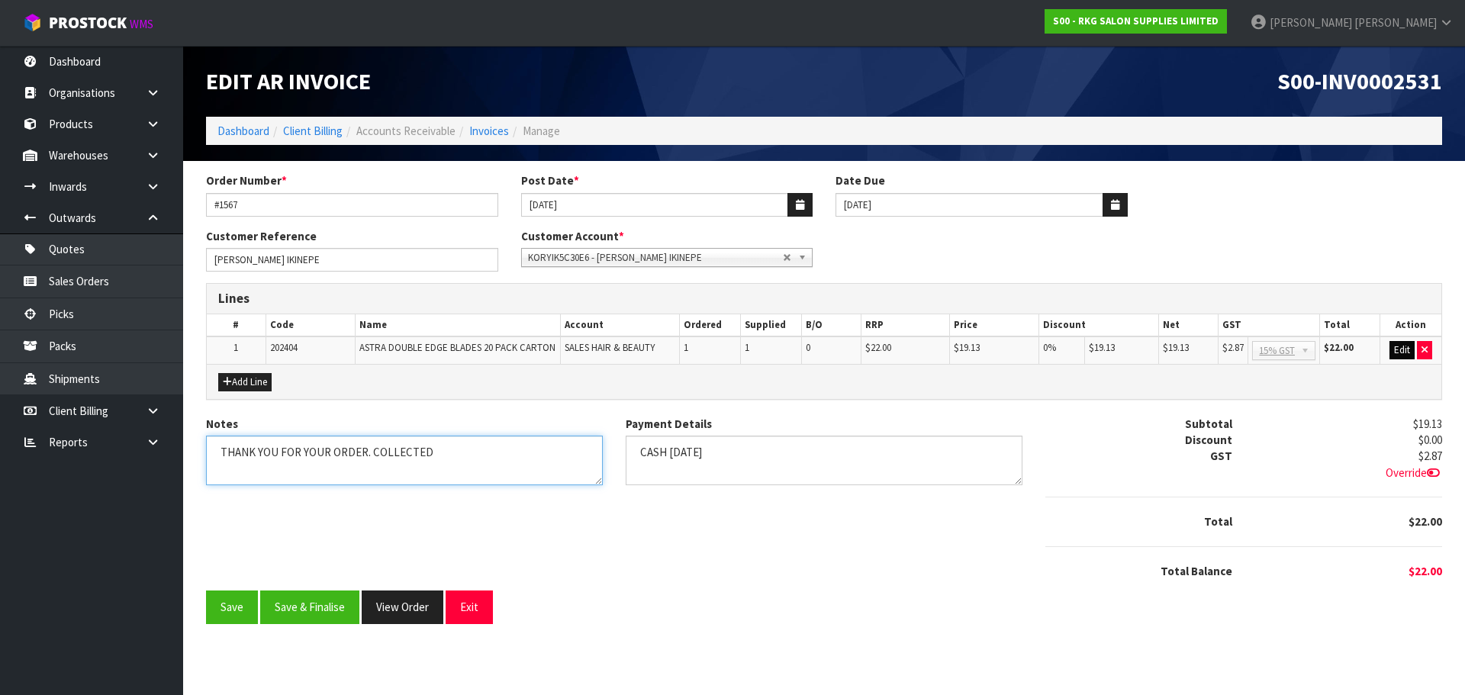
type textarea "THANK YOU FOR YOUR ORDER. COLLECTED"
click at [1402, 348] on button "Edit" at bounding box center [1401, 350] width 25 height 18
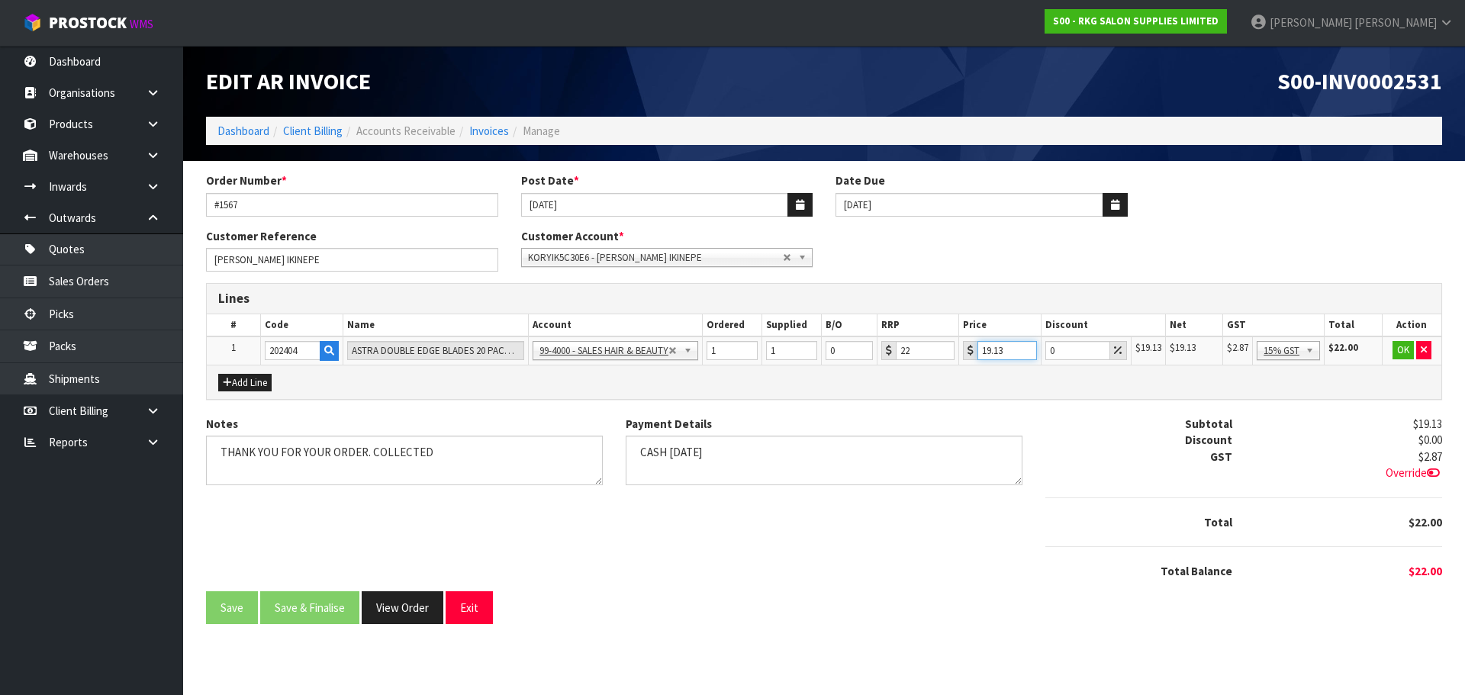
drag, startPoint x: 1007, startPoint y: 348, endPoint x: 973, endPoint y: 351, distance: 34.5
click at [973, 351] on div "19.13" at bounding box center [1000, 350] width 74 height 19
type input "15.30"
click at [1400, 349] on button "OK" at bounding box center [1402, 350] width 21 height 18
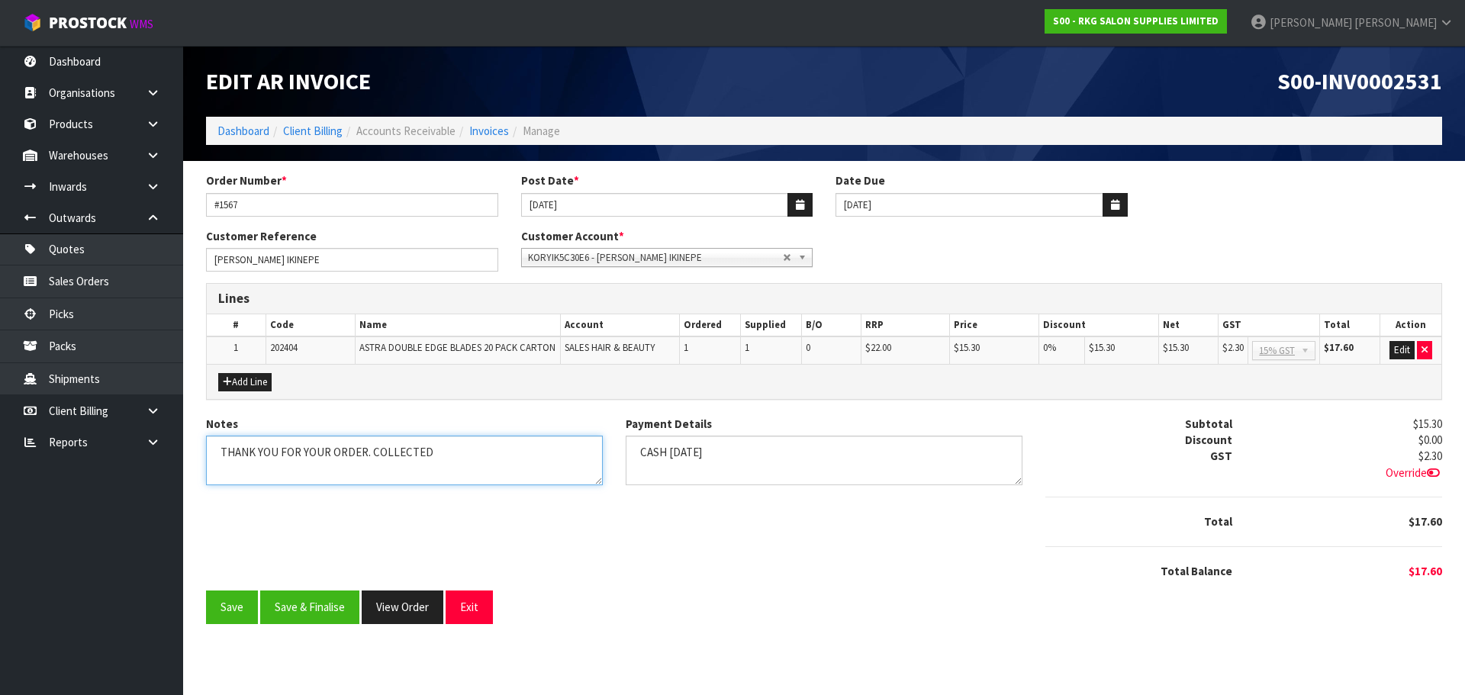
click at [459, 449] on textarea "Notes" at bounding box center [404, 461] width 397 height 50
type textarea "THANK YOU FOR YOUR ORDER. COLLECTED."
click at [318, 605] on button "Save & Finalise" at bounding box center [309, 607] width 99 height 33
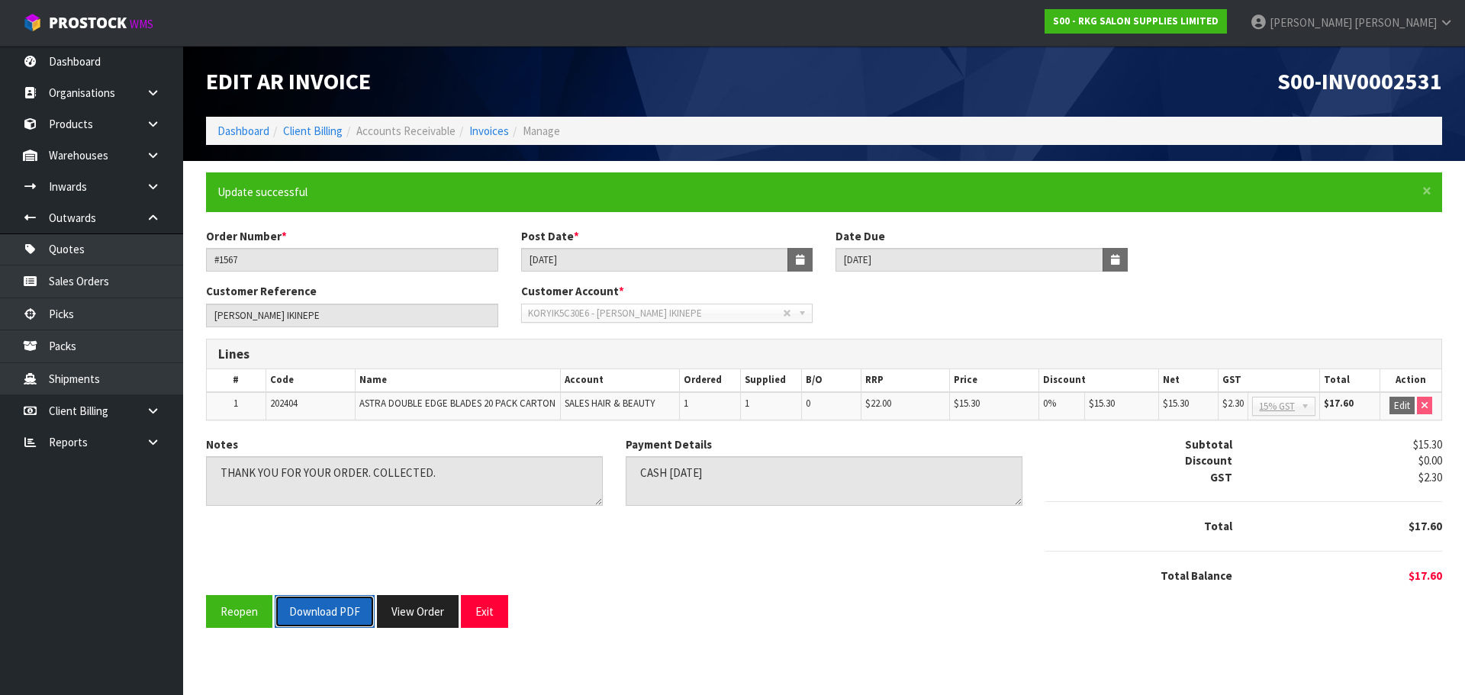
click at [335, 610] on button "Download PDF" at bounding box center [325, 611] width 100 height 33
click at [488, 608] on button "Exit" at bounding box center [484, 611] width 47 height 33
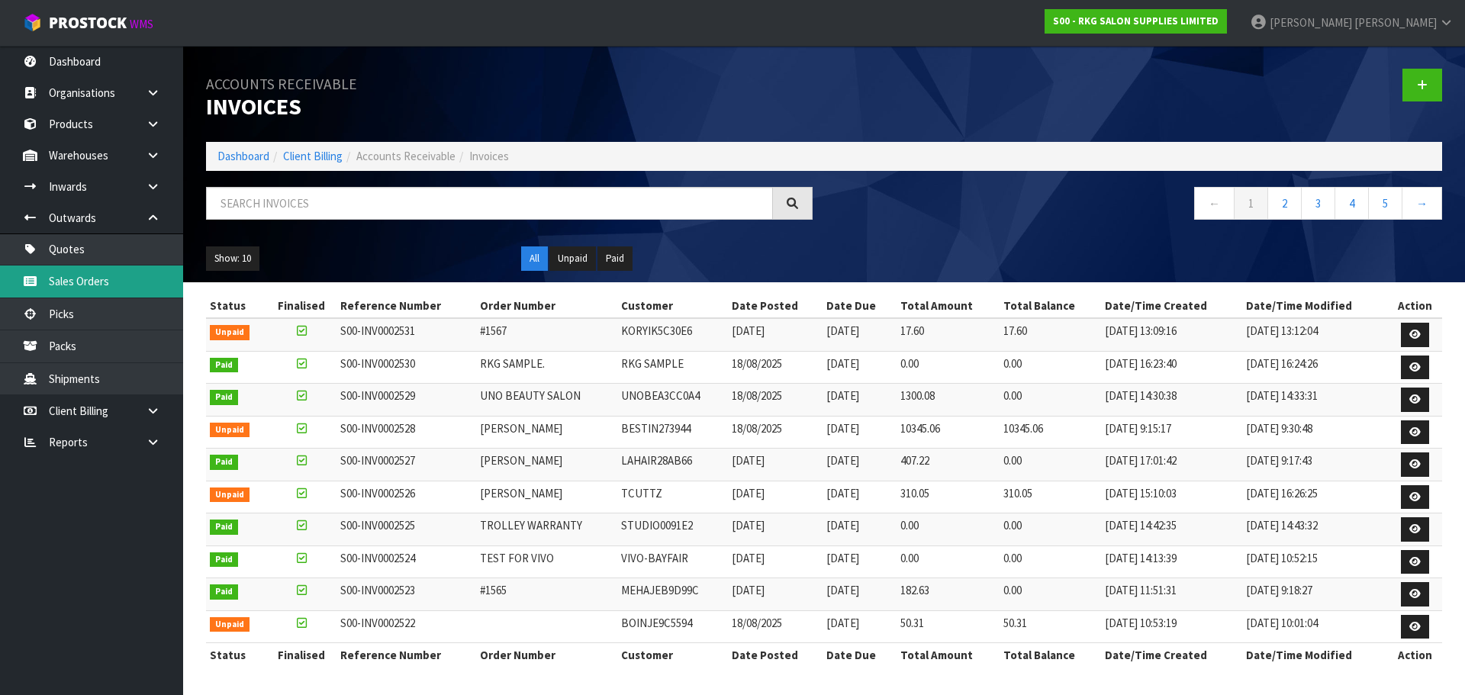
click at [79, 279] on link "Sales Orders" at bounding box center [91, 281] width 183 height 31
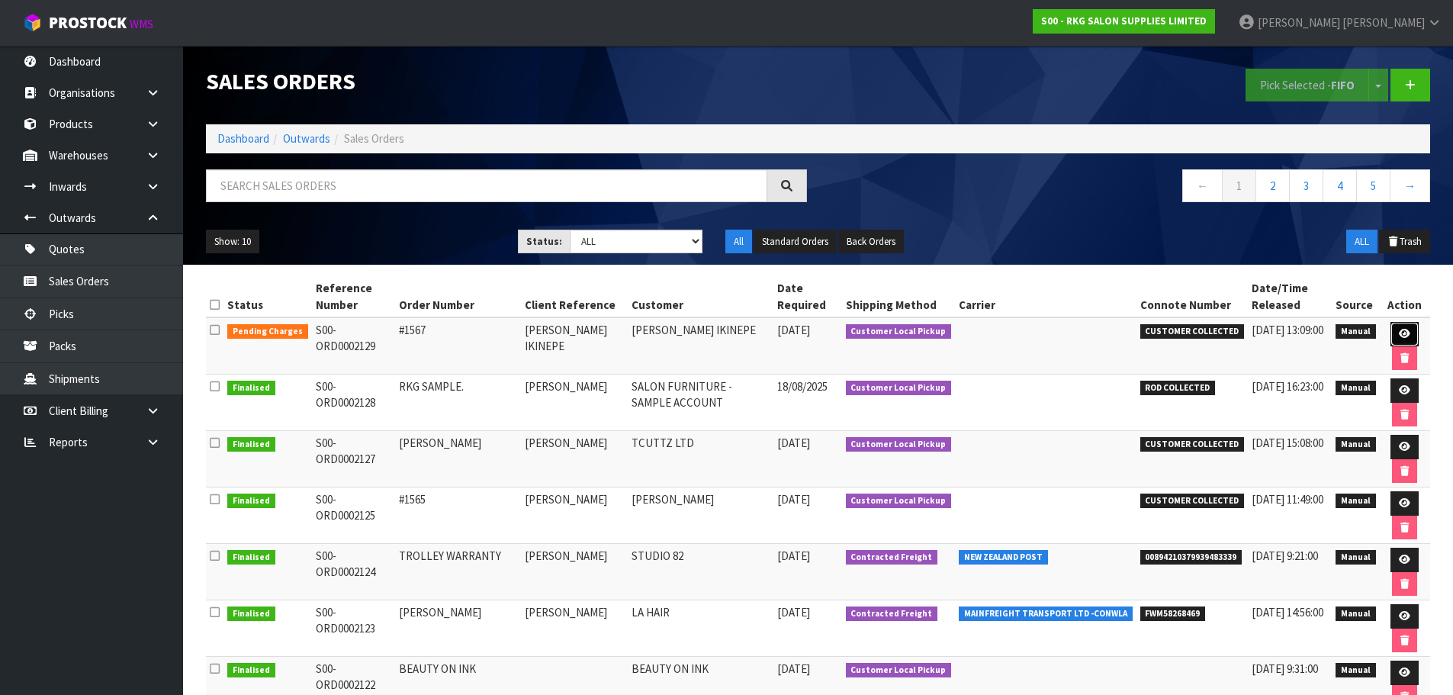
click at [1399, 333] on icon at bounding box center [1404, 334] width 11 height 10
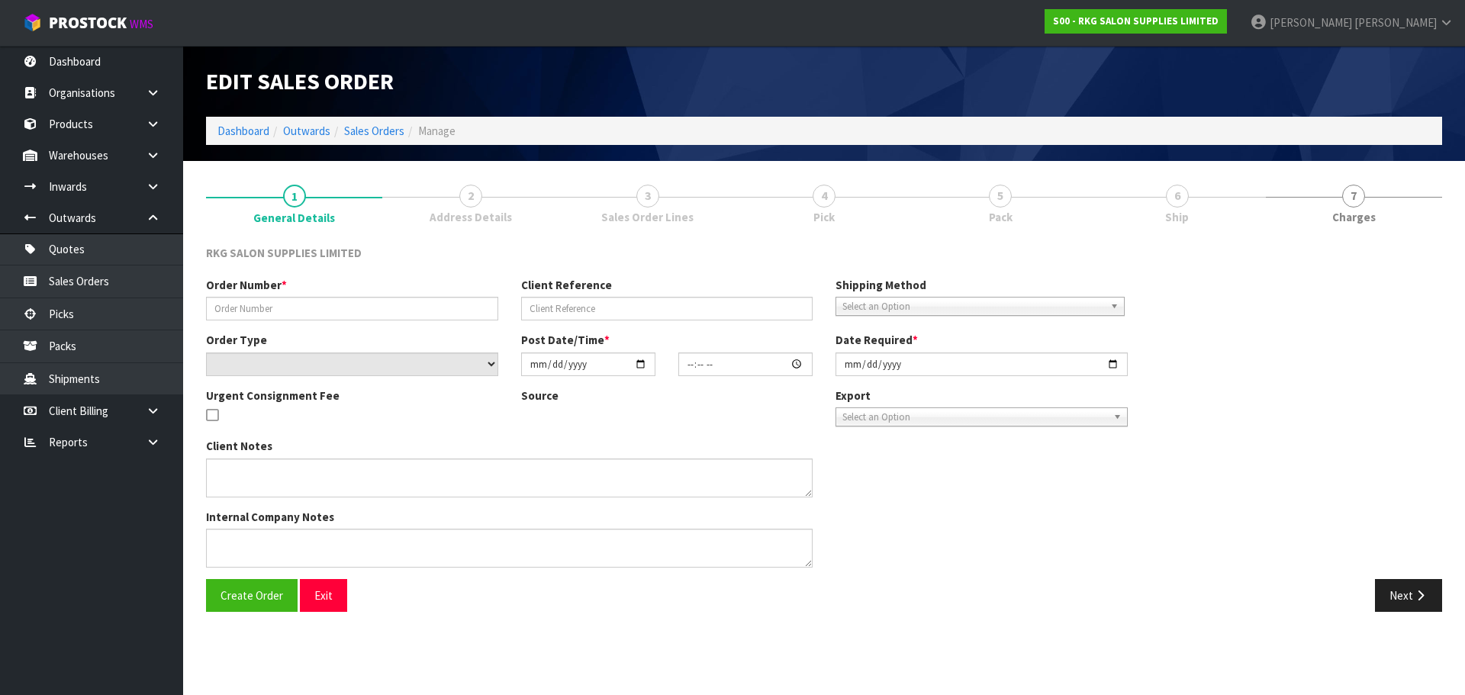
type input "#1567"
type input "KORY IKINEPE"
select select "number:0"
type input "2025-08-19"
type input "10:41:00.000"
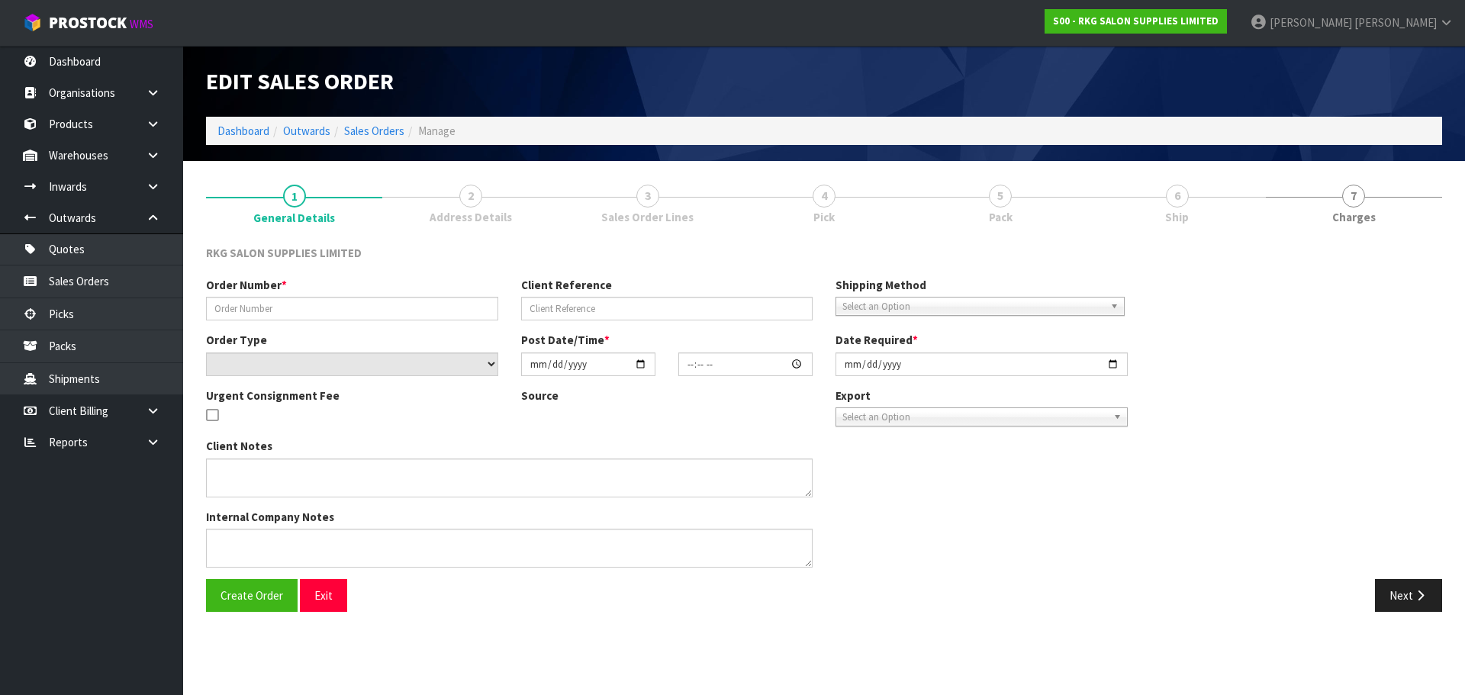
type input "2025-08-19"
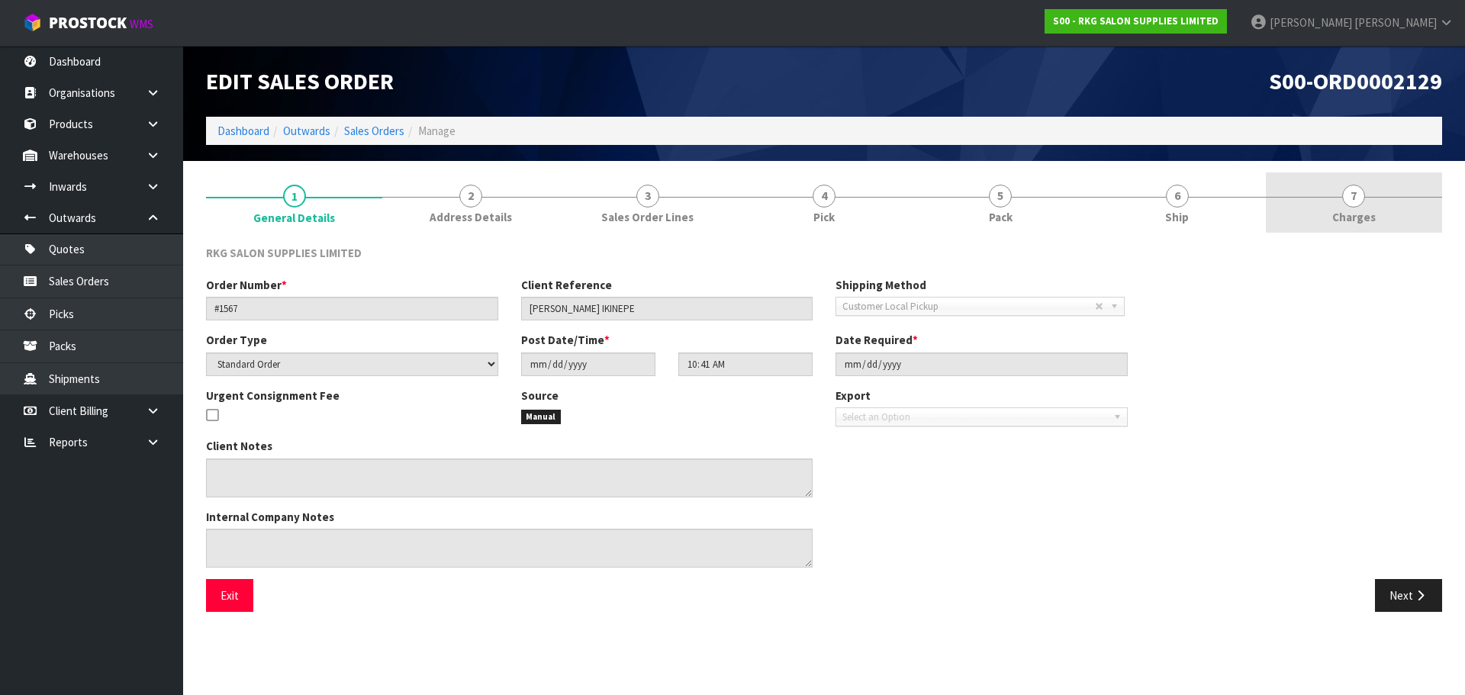
click at [1354, 198] on span "7" at bounding box center [1353, 196] width 23 height 23
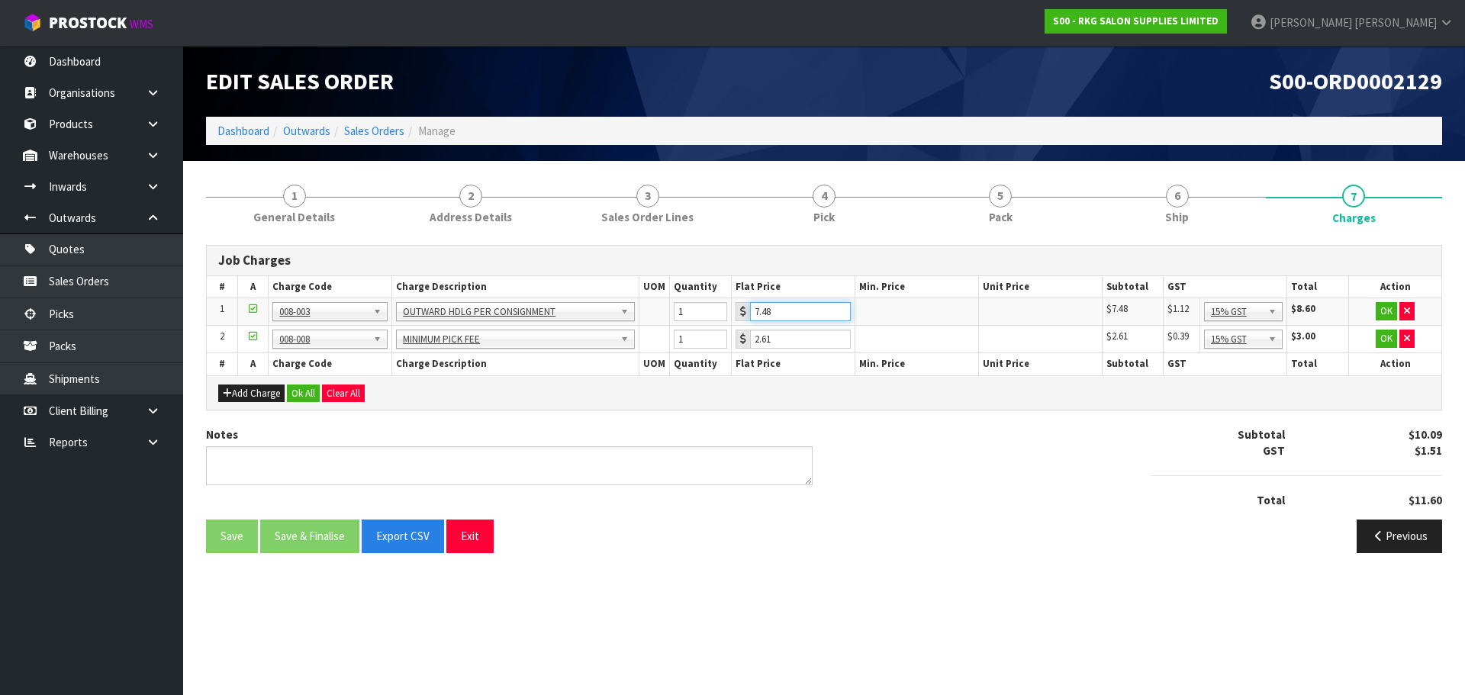
click at [768, 311] on input "7.48" at bounding box center [800, 311] width 101 height 19
drag, startPoint x: 784, startPoint y: 311, endPoint x: 752, endPoint y: 305, distance: 32.6
click at [752, 311] on input "7.48" at bounding box center [800, 311] width 101 height 19
type input "3.50"
click at [1387, 311] on button "OK" at bounding box center [1386, 311] width 21 height 18
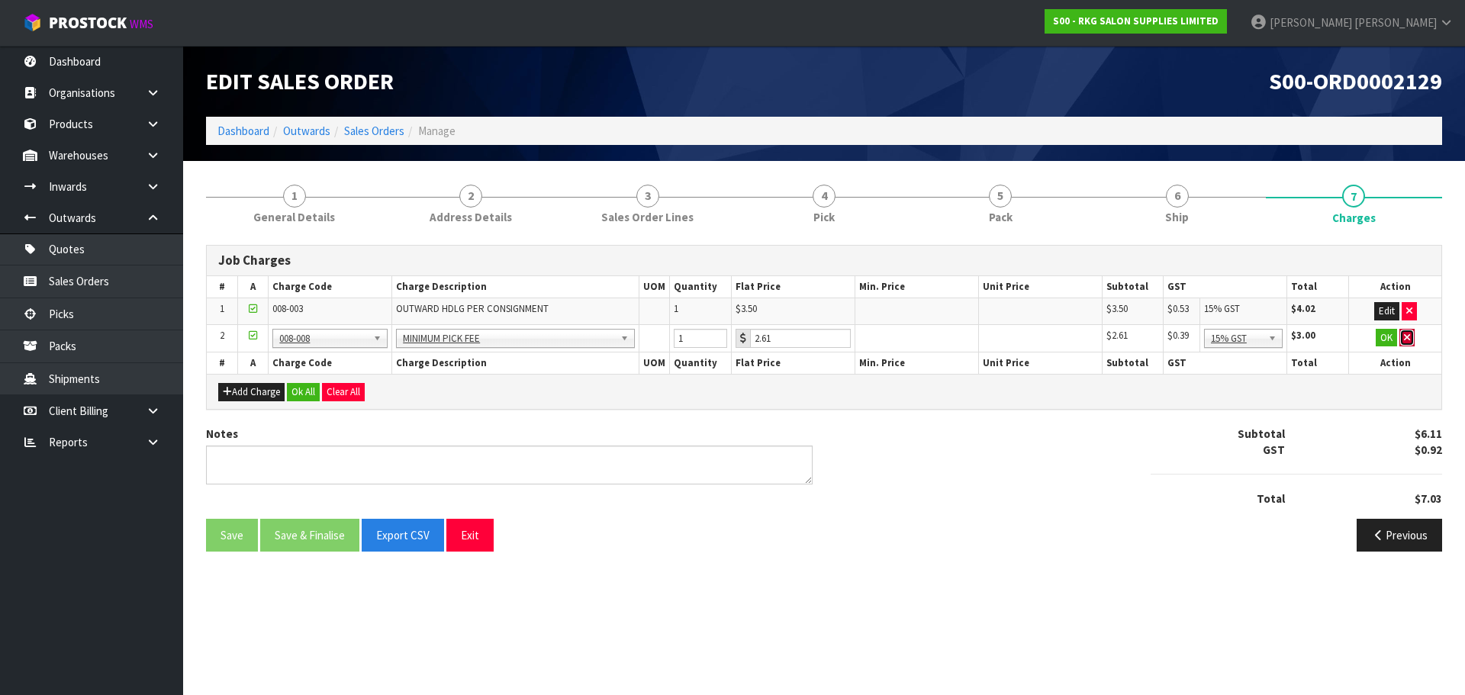
click at [1408, 334] on icon "button" at bounding box center [1407, 338] width 6 height 10
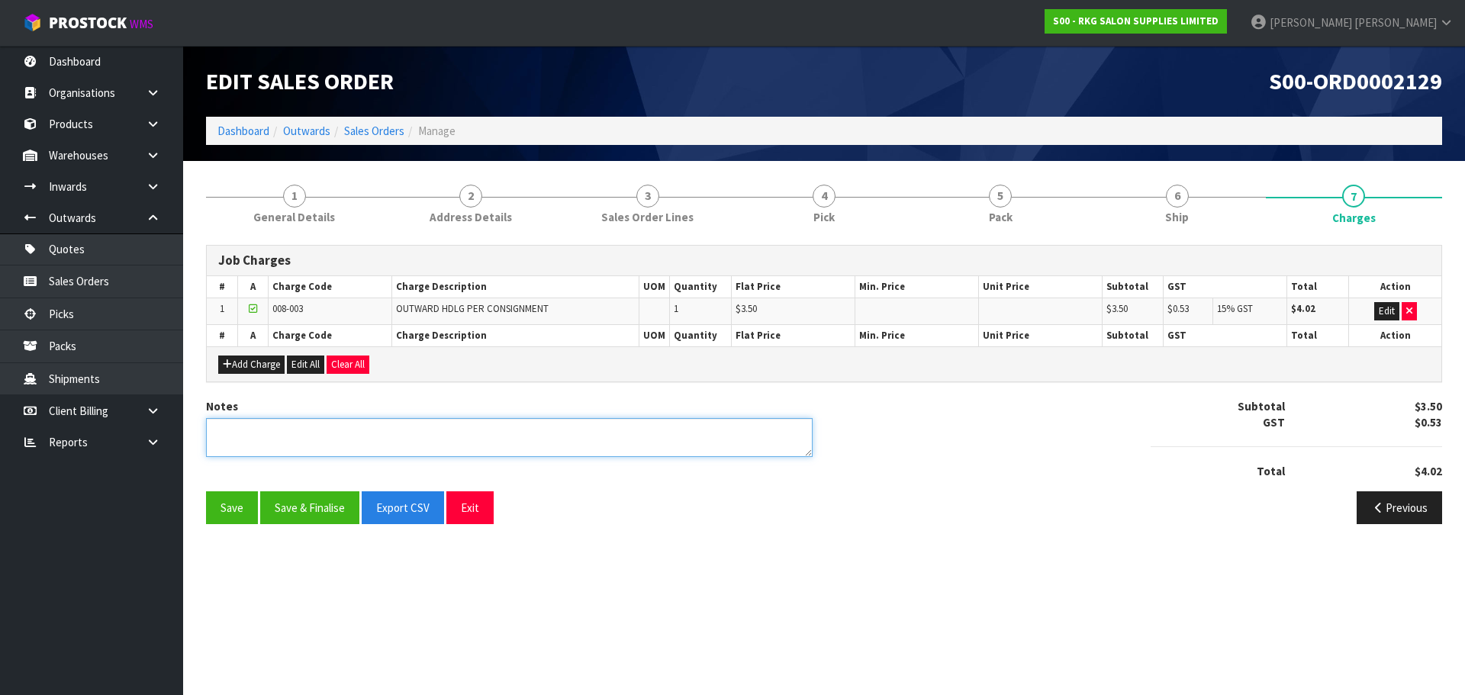
click at [326, 438] on textarea at bounding box center [509, 437] width 607 height 39
type textarea "PICKED BY MARIE"
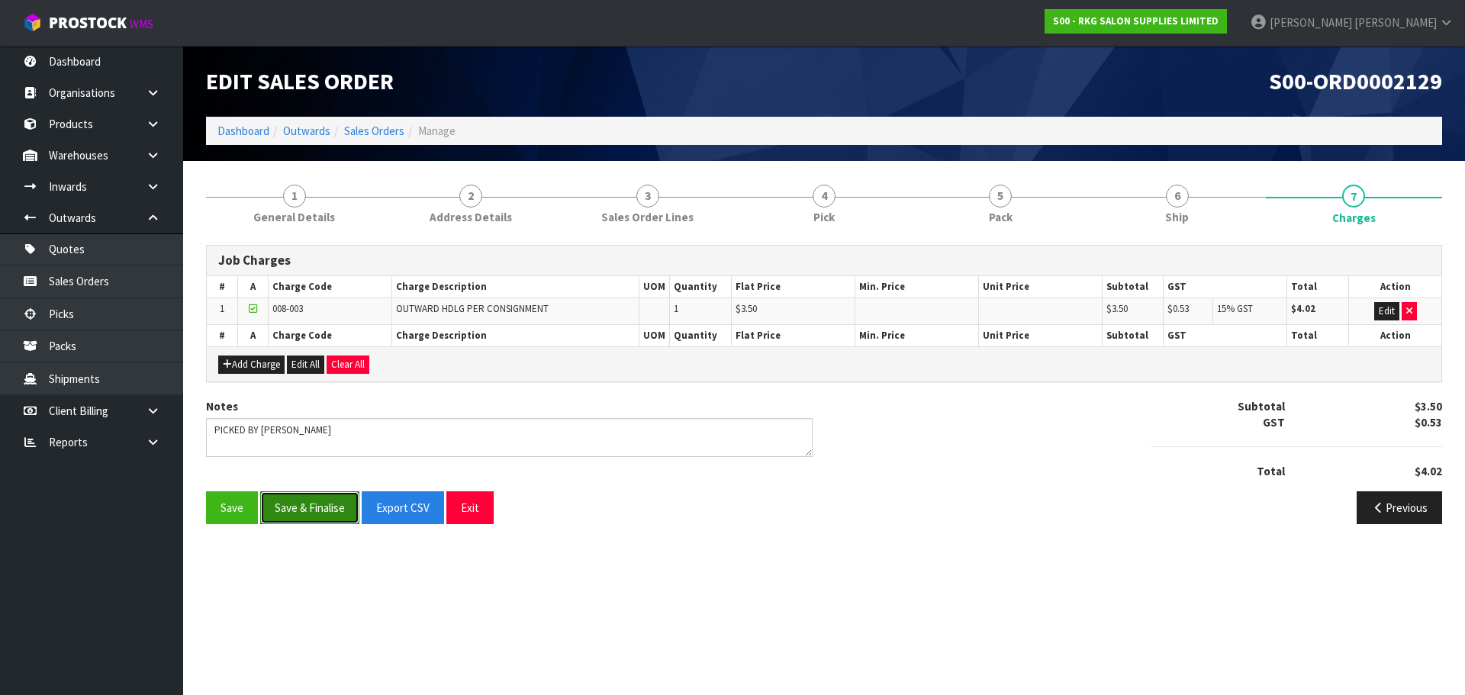
click at [311, 507] on button "Save & Finalise" at bounding box center [309, 507] width 99 height 33
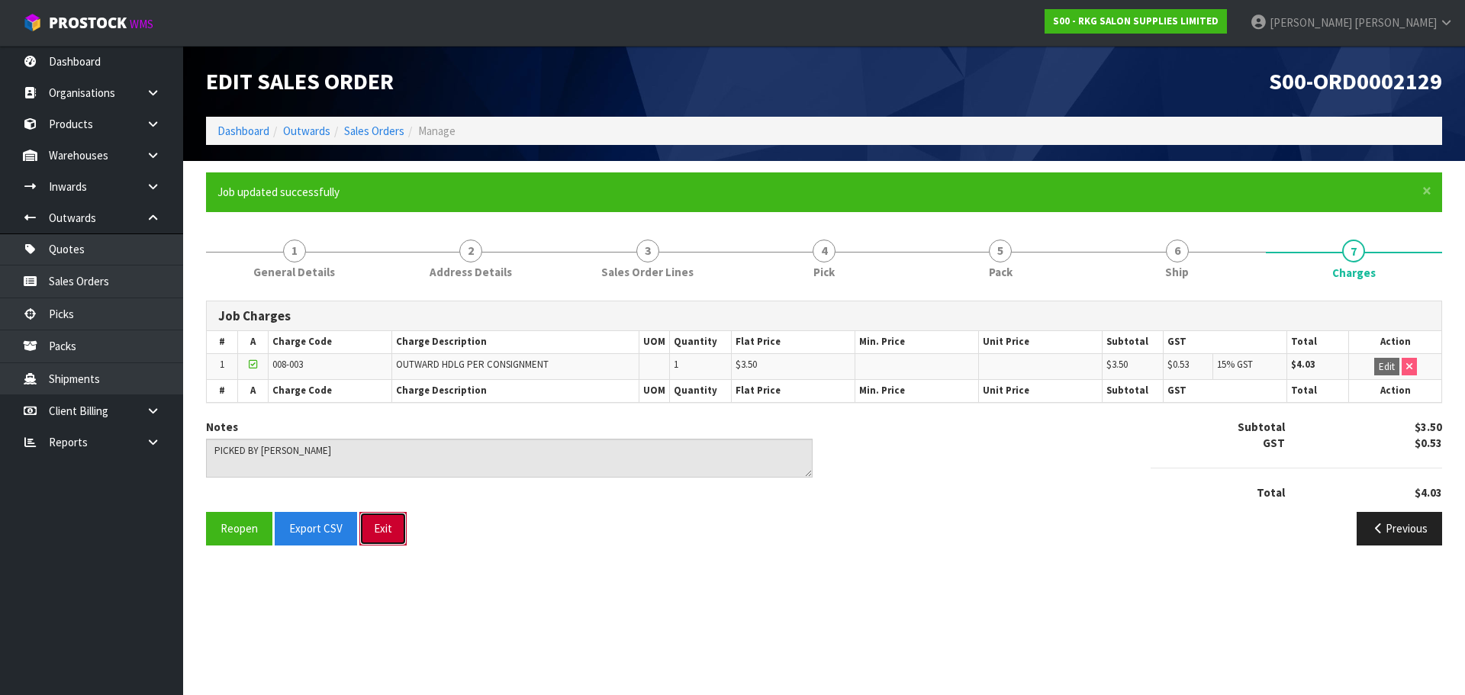
click at [377, 529] on button "Exit" at bounding box center [382, 528] width 47 height 33
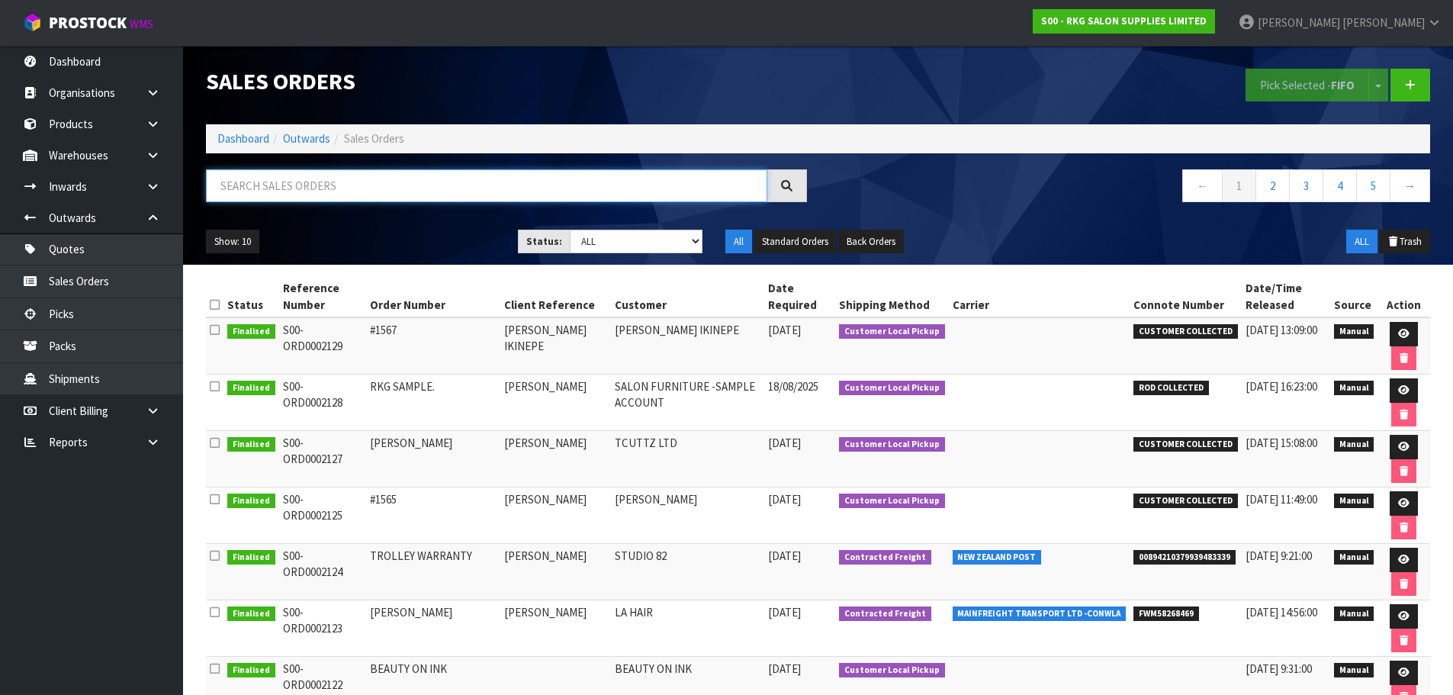
click at [265, 185] on input "text" at bounding box center [487, 185] width 562 height 33
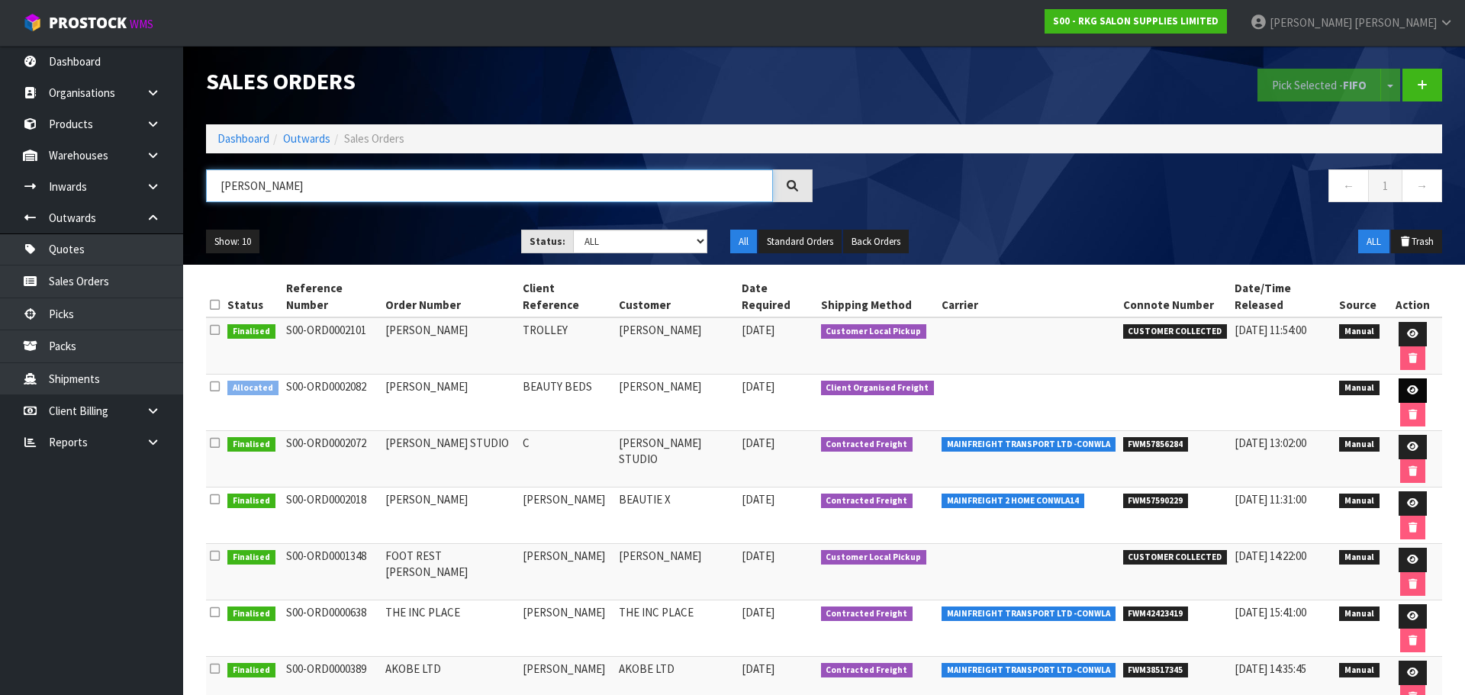
type input "NICOLE"
click at [1407, 385] on icon at bounding box center [1412, 390] width 11 height 10
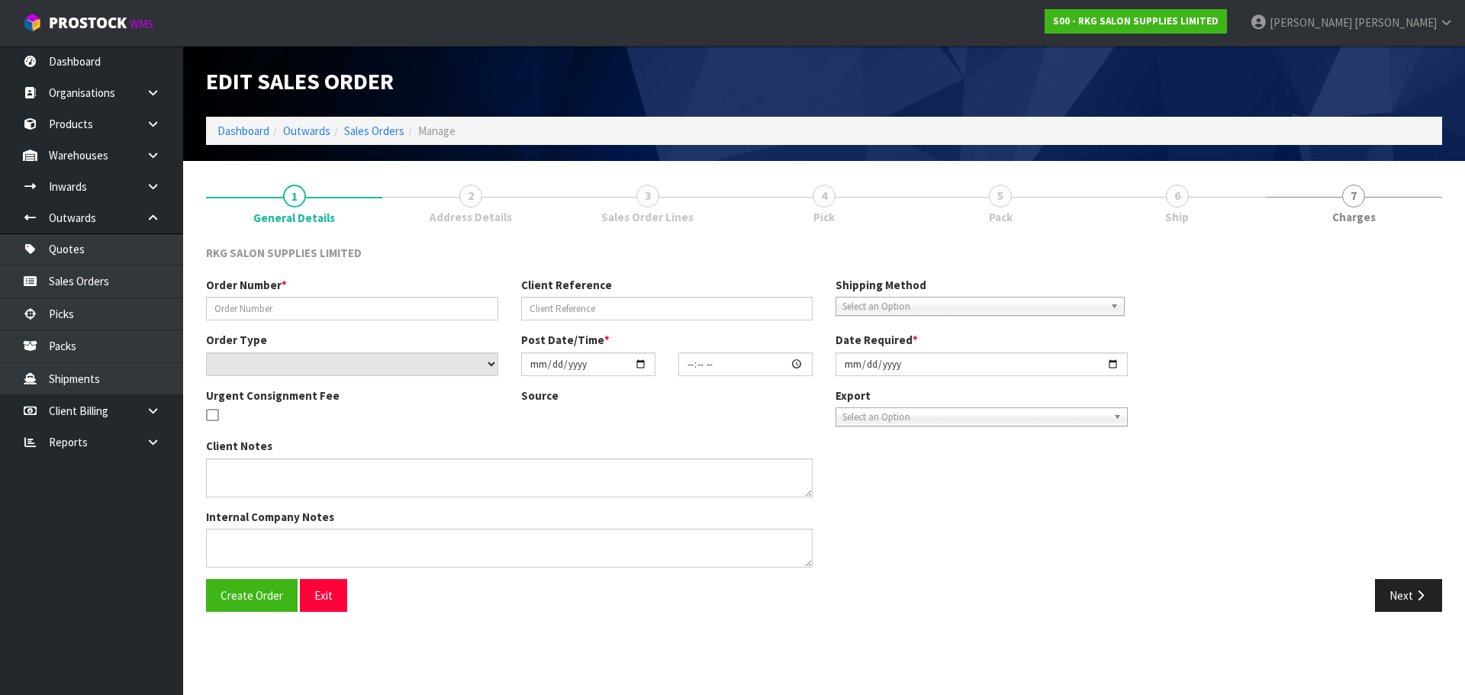
type input "NICOLE THOMPSON"
type input "BEAUTY BEDS"
select select "number:0"
type input "2025-07-28"
type input "00:00:00.000"
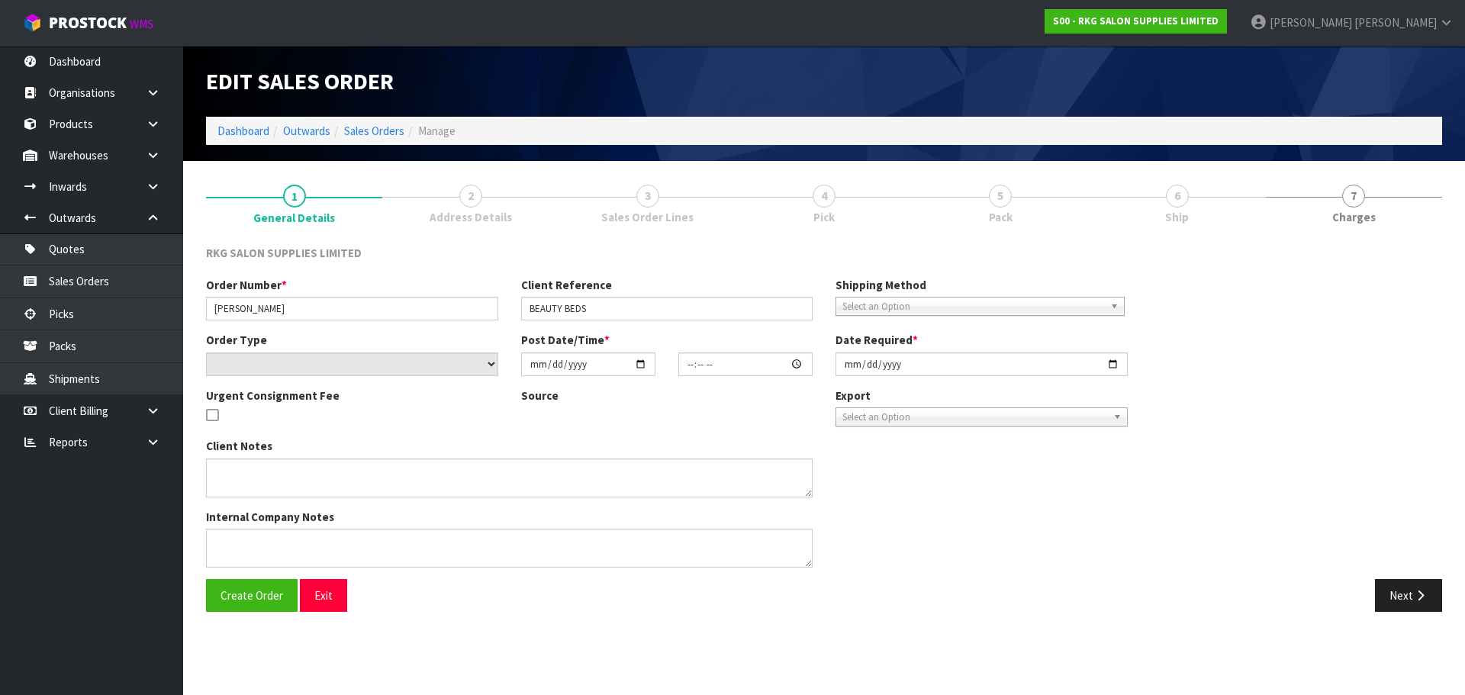
type input "2025-08-05"
type textarea "ON HOLD 1-2 WEEKS"
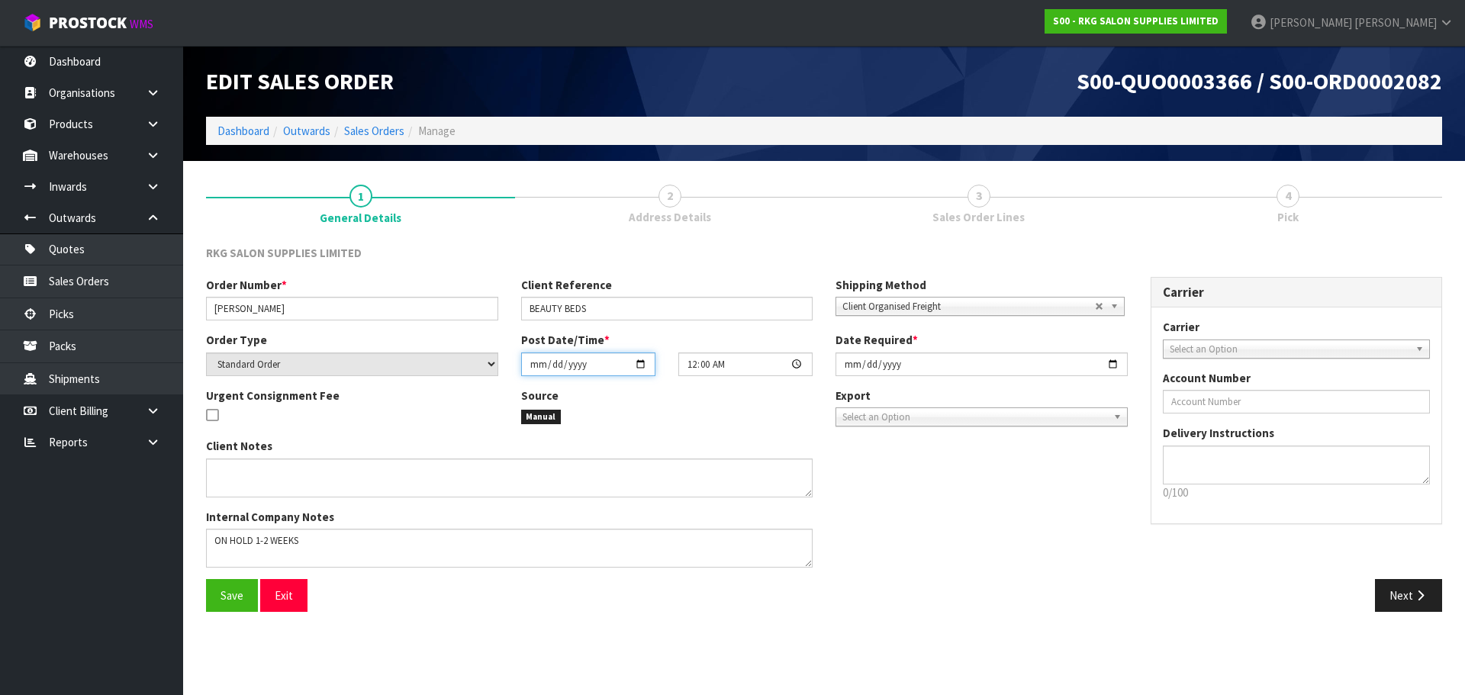
click at [641, 363] on input "2025-07-28" at bounding box center [588, 364] width 134 height 24
type input "2025-08-20"
click at [1113, 363] on input "2025-08-05" at bounding box center [981, 364] width 292 height 24
type input "2025-08-20"
drag, startPoint x: 328, startPoint y: 542, endPoint x: 152, endPoint y: 533, distance: 176.5
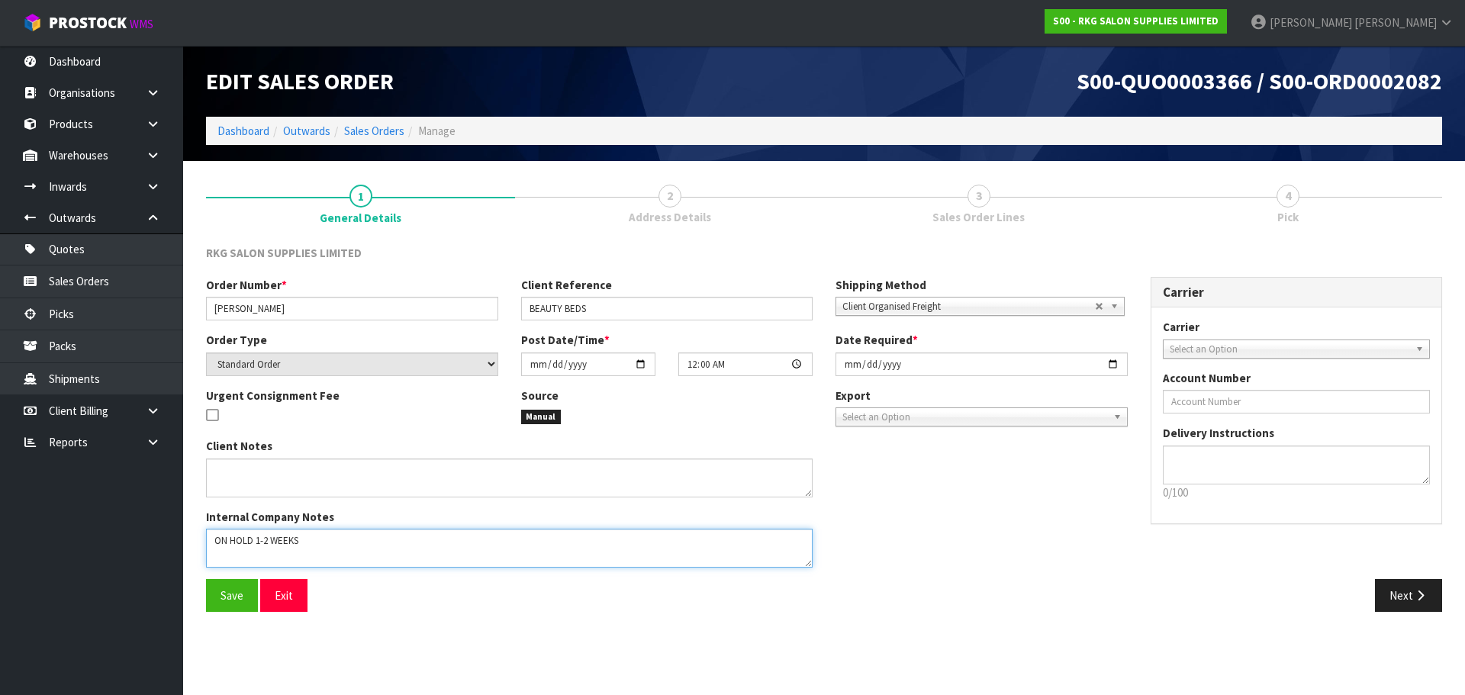
click at [152, 533] on body "Toggle navigation ProStock WMS S00 - RKG SALON SUPPLIES LIMITED Marie Miranda L…" at bounding box center [732, 347] width 1465 height 695
type textarea "FOR CONROYS TO COLLECT THURSDAY 21.8"
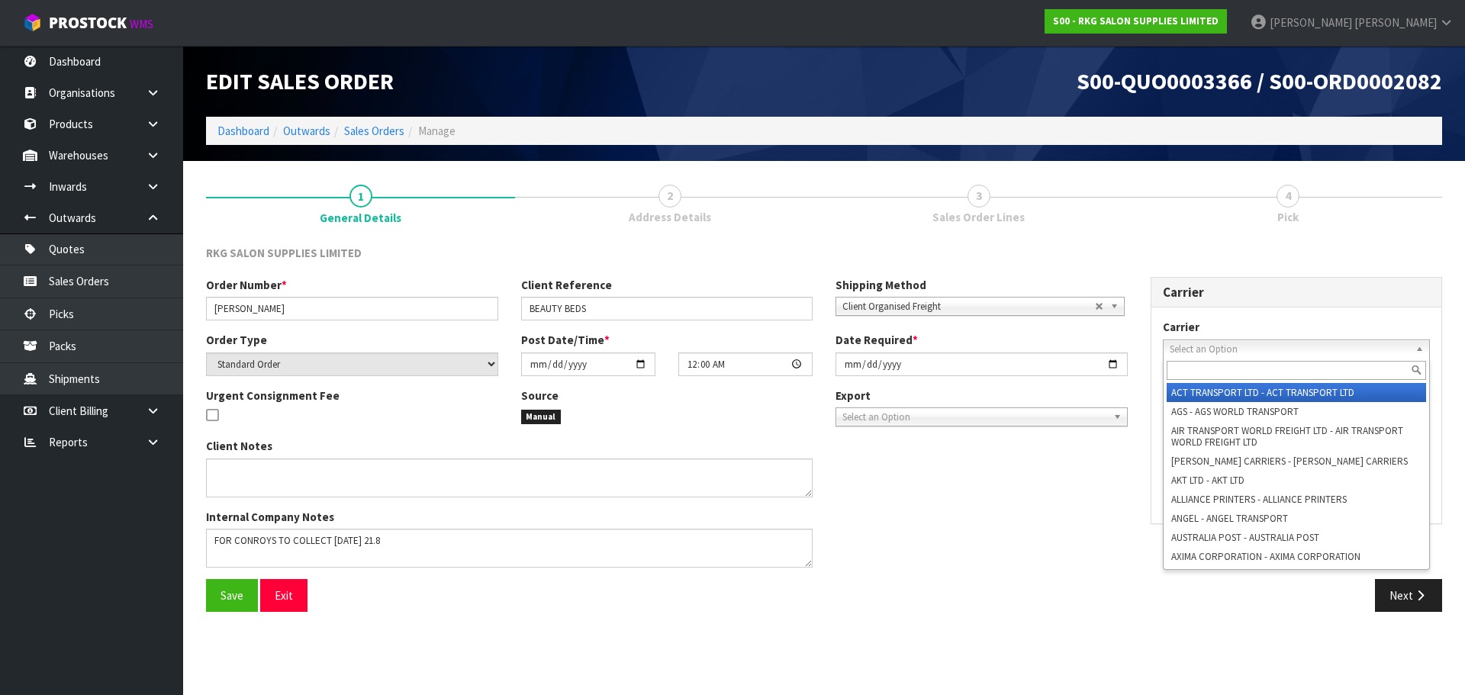
click at [1187, 350] on span "Select an Option" at bounding box center [1290, 349] width 240 height 18
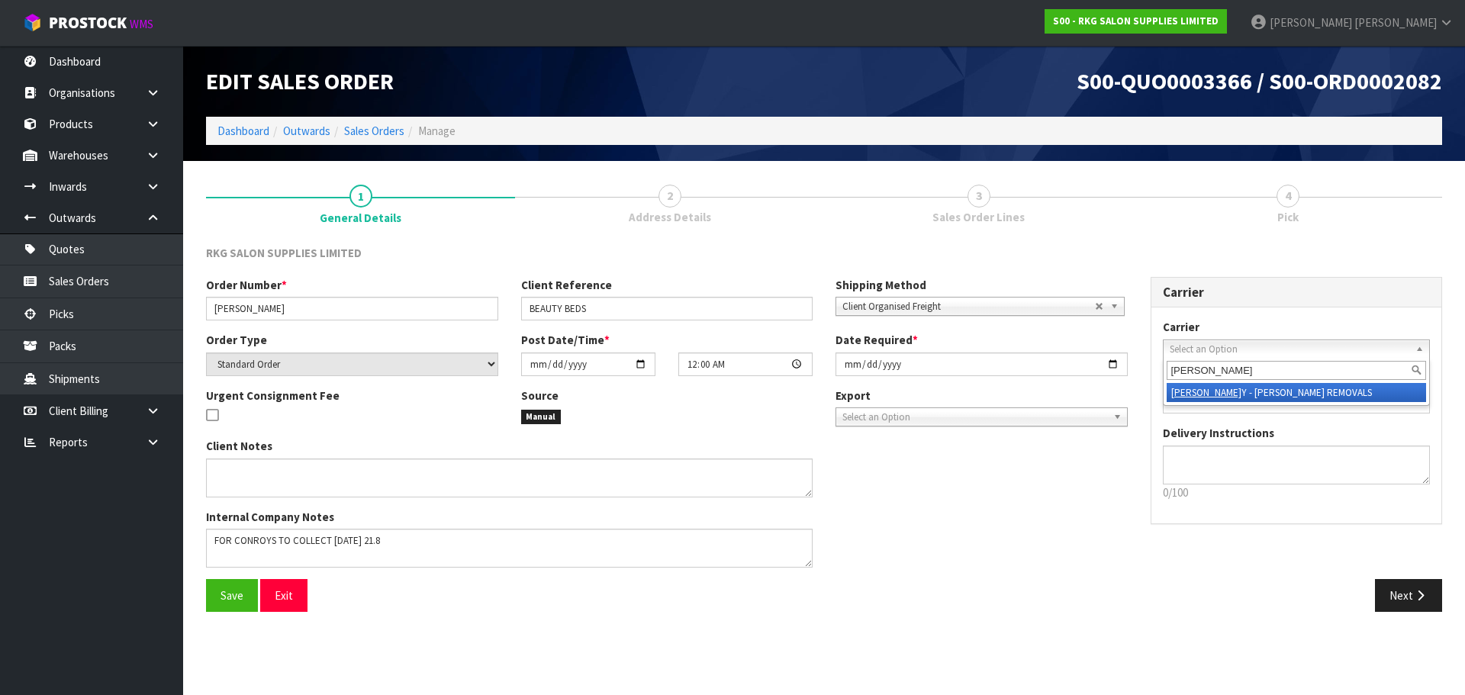
type input "conro"
click at [1188, 396] on em "CONRO" at bounding box center [1206, 392] width 70 height 13
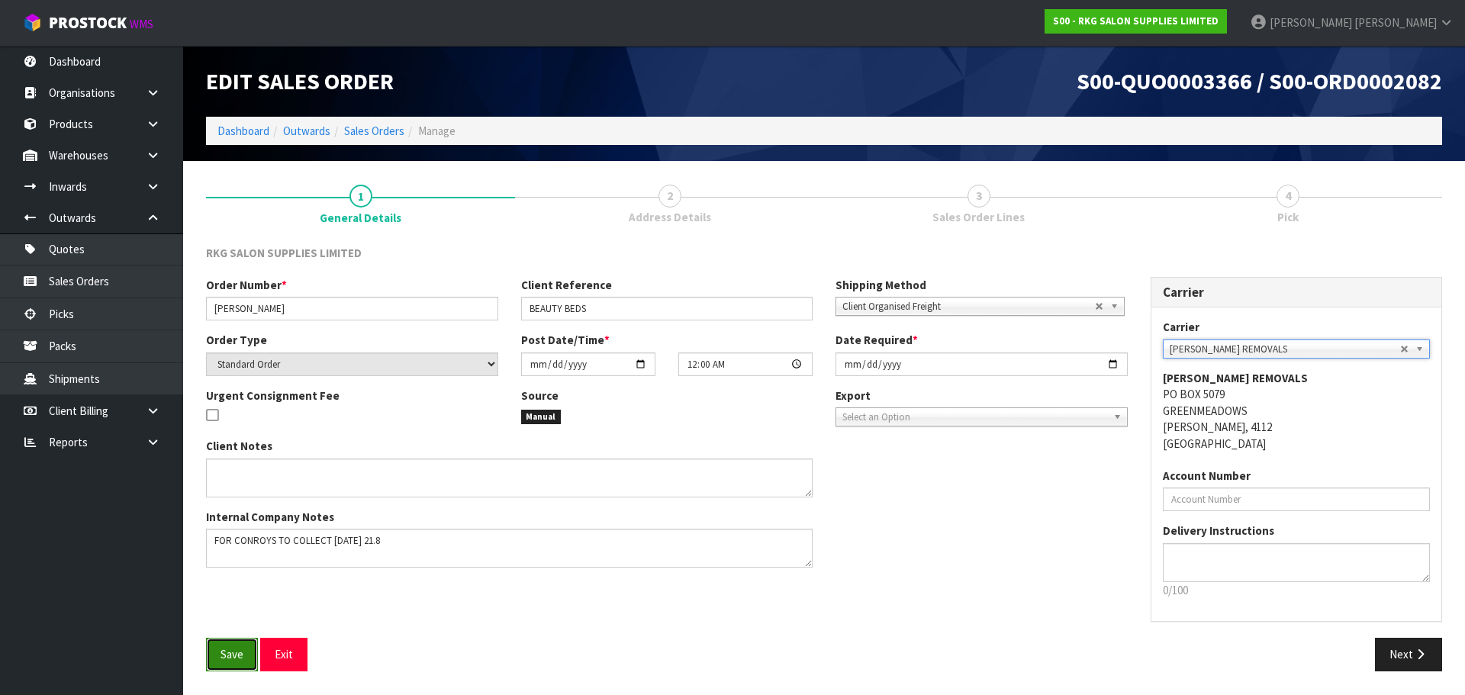
click at [228, 654] on span "Save" at bounding box center [232, 654] width 23 height 14
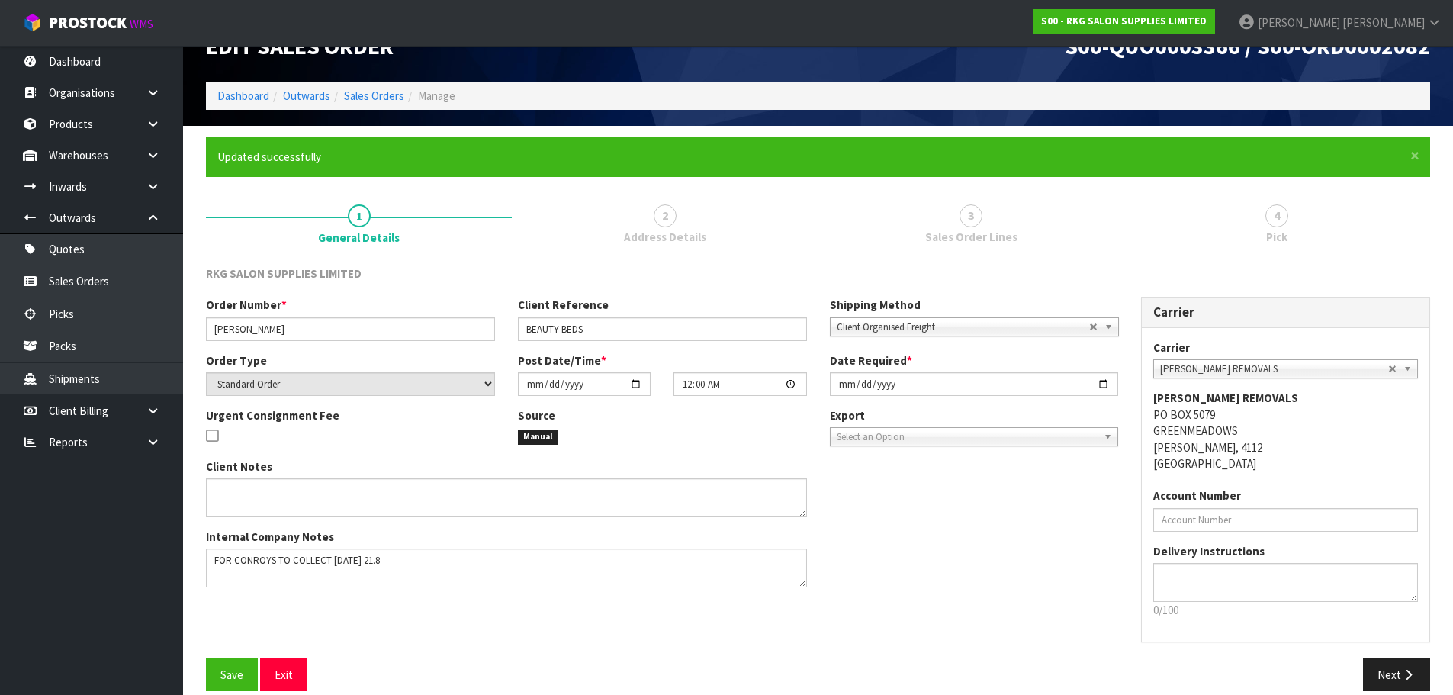
scroll to position [54, 0]
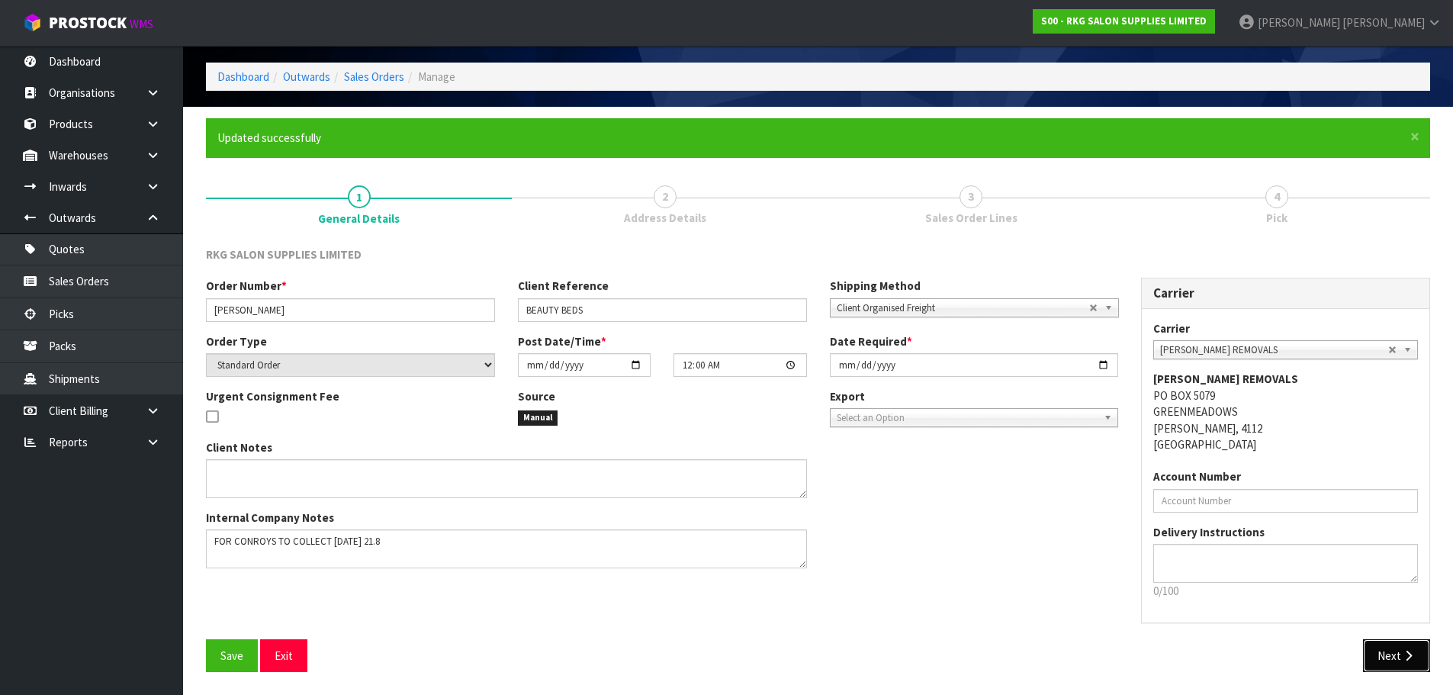
click at [1390, 662] on button "Next" at bounding box center [1396, 655] width 67 height 33
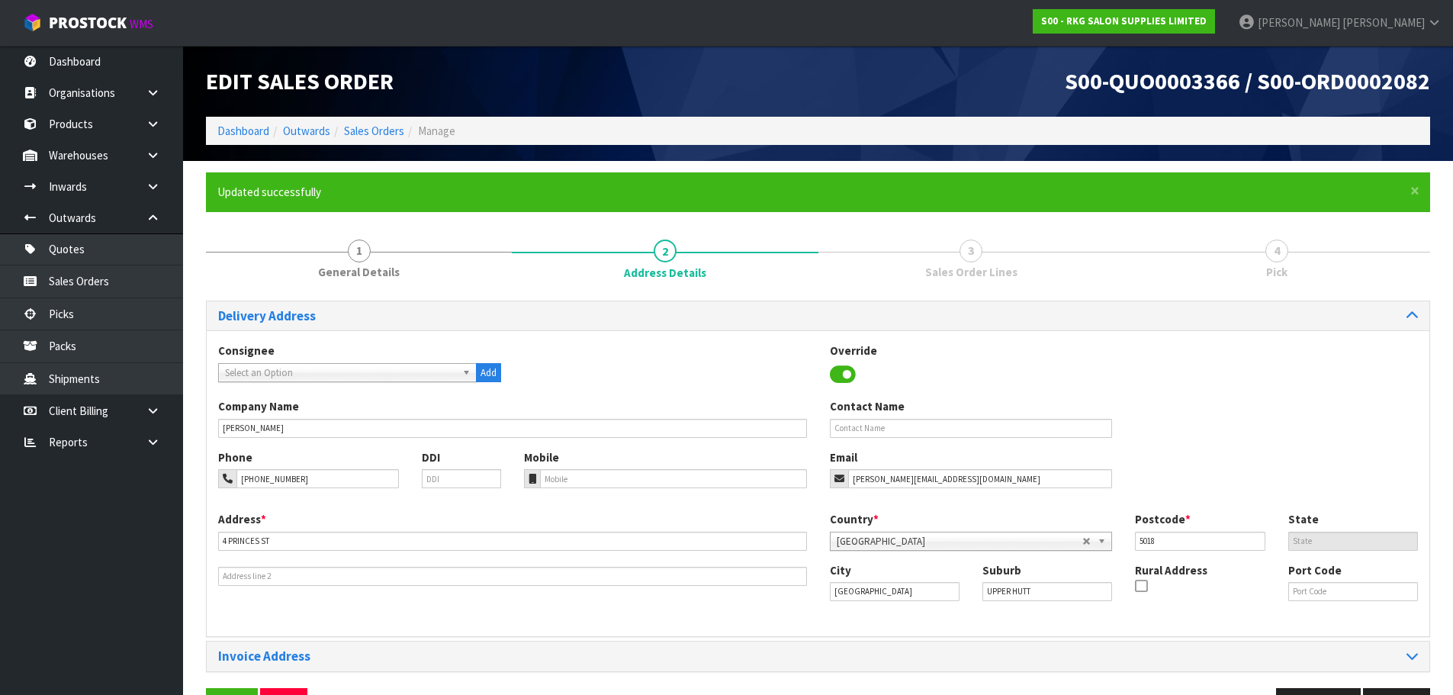
scroll to position [50, 0]
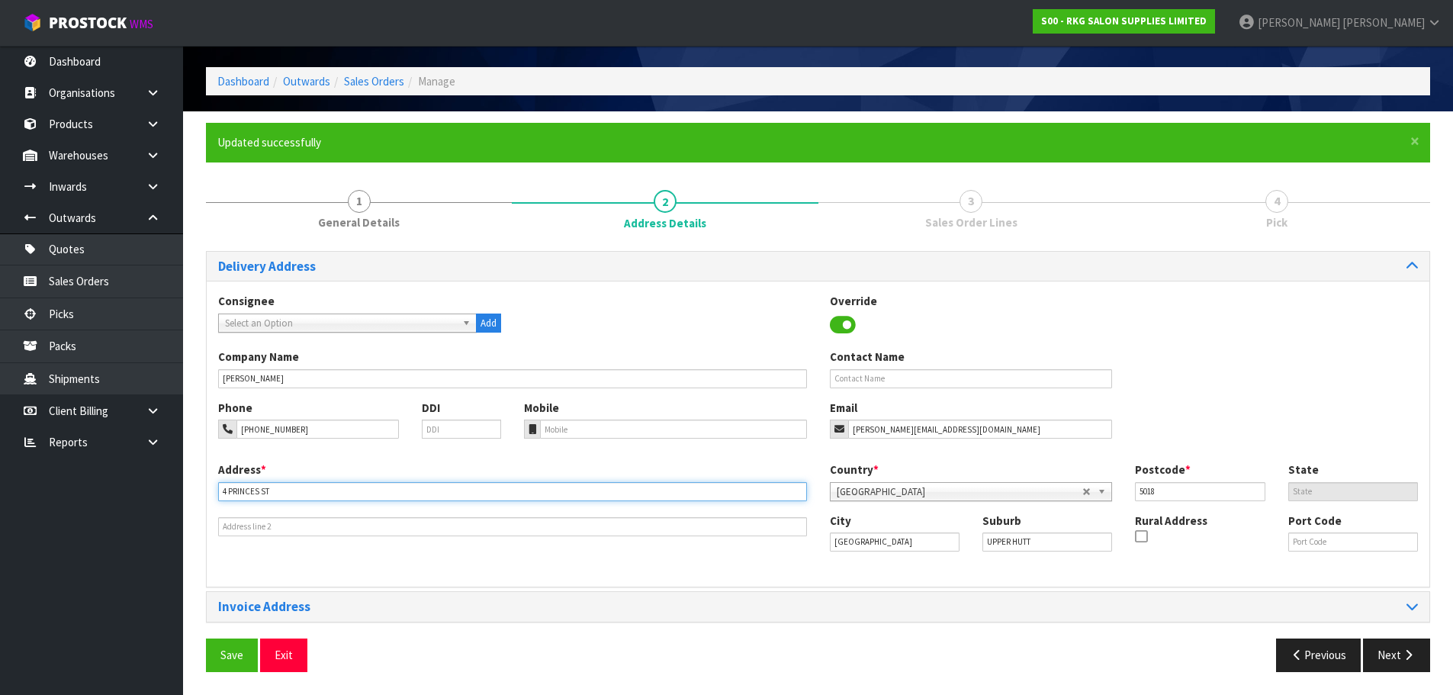
click at [233, 491] on input "4 PRINCES ST" at bounding box center [512, 491] width 589 height 19
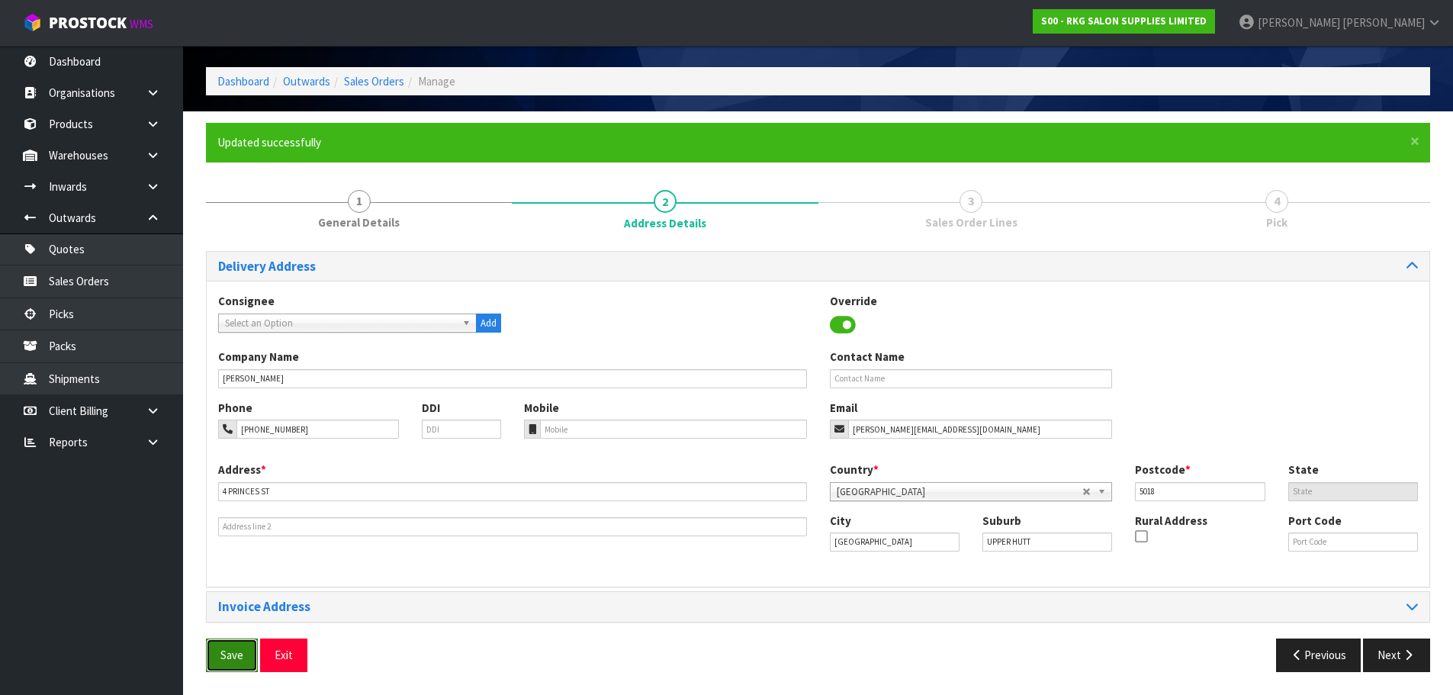
click at [234, 650] on span "Save" at bounding box center [232, 655] width 23 height 14
